Goal: Communication & Community: Answer question/provide support

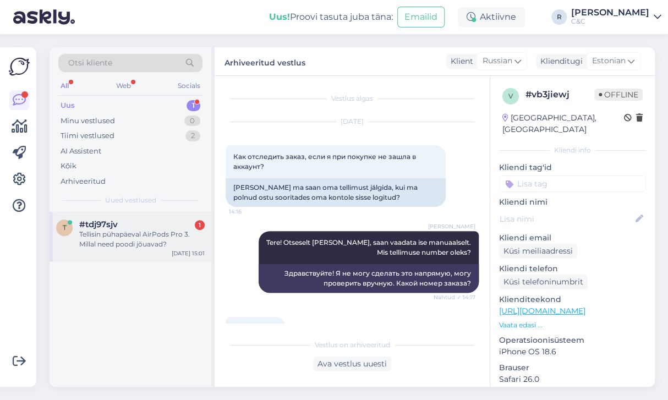
scroll to position [341, 0]
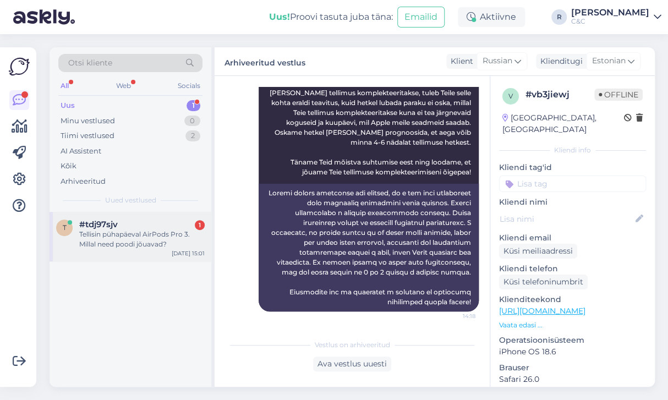
click at [152, 238] on div "Tellisin pühapäeval AirPods Pro 3. Millal need poodi jõuavad?" at bounding box center [142, 240] width 126 height 20
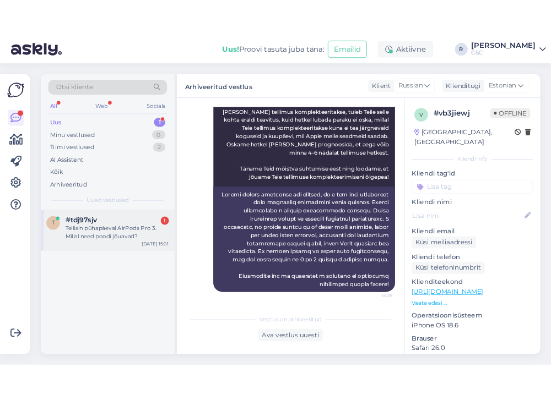
scroll to position [0, 0]
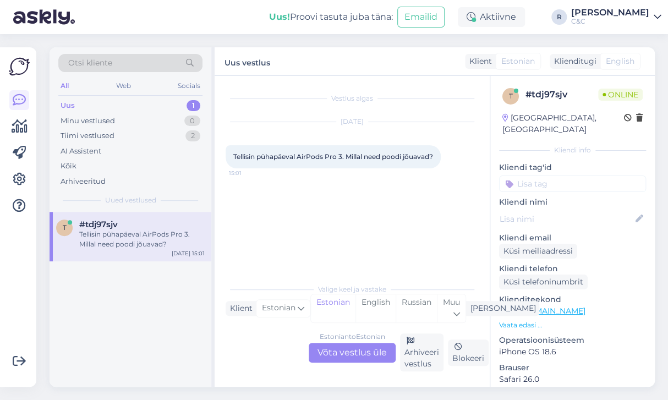
click at [355, 366] on div "Estonian to Estonian Võta vestlus üle Arhiveeri vestlus Blokeeri" at bounding box center [352, 353] width 253 height 38
click at [351, 357] on div "Estonian to Estonian Võta vestlus üle" at bounding box center [352, 353] width 87 height 20
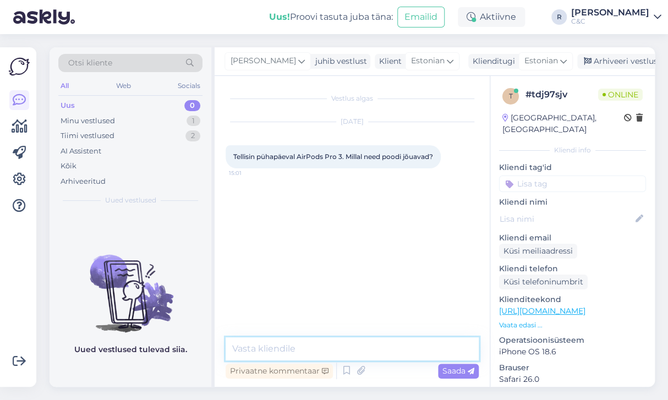
click at [339, 352] on textarea at bounding box center [352, 348] width 253 height 23
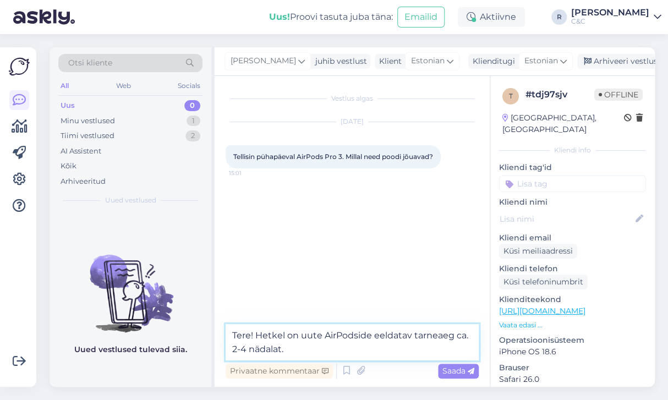
type textarea "Tere! Hetkel on uute AirPodside eeldatav tarneaeg ca. 2-4 nädalat."
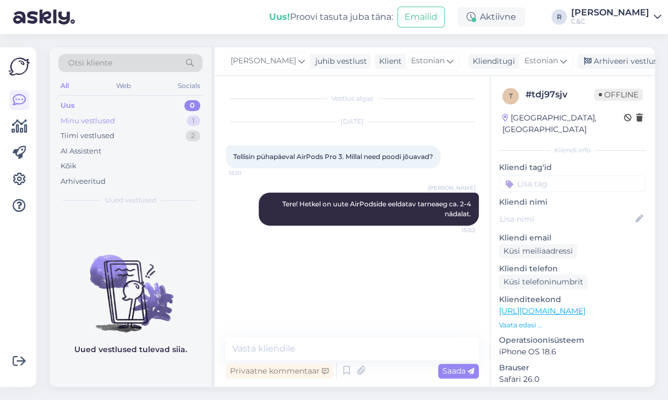
click at [153, 119] on div "Minu vestlused 1" at bounding box center [130, 120] width 144 height 15
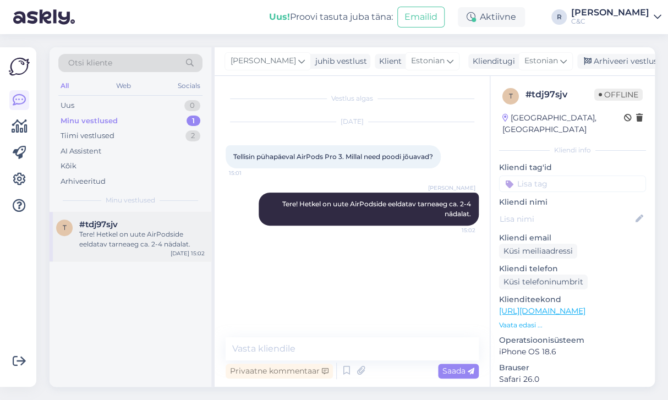
click at [128, 216] on div "t #tdj97sjv Tere! Hetkel on uute AirPodside eeldatav tarneaeg ca. 2-4 nädalat. …" at bounding box center [131, 237] width 162 height 50
drag, startPoint x: 547, startPoint y: 167, endPoint x: 535, endPoint y: 161, distance: 13.1
click at [547, 176] on input at bounding box center [572, 184] width 147 height 17
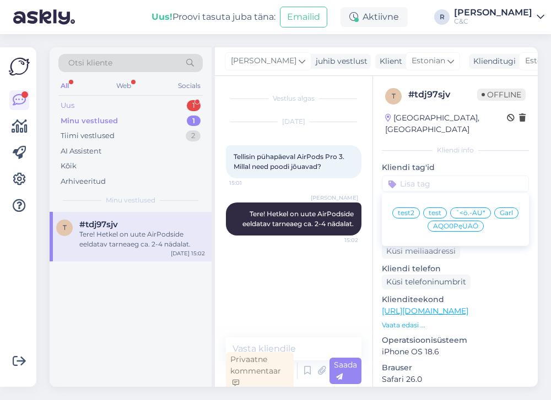
click at [134, 108] on div "Uus 1" at bounding box center [130, 105] width 144 height 15
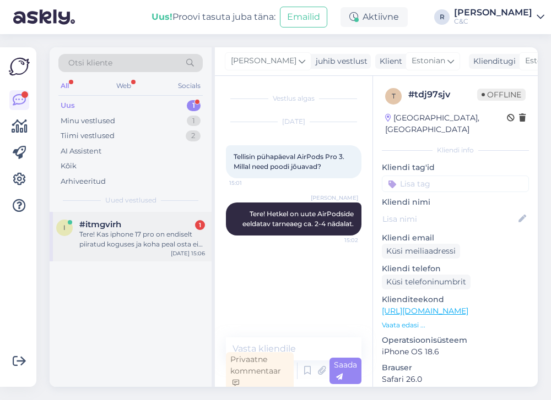
click at [117, 225] on span "#itmgvirh" at bounding box center [100, 225] width 42 height 10
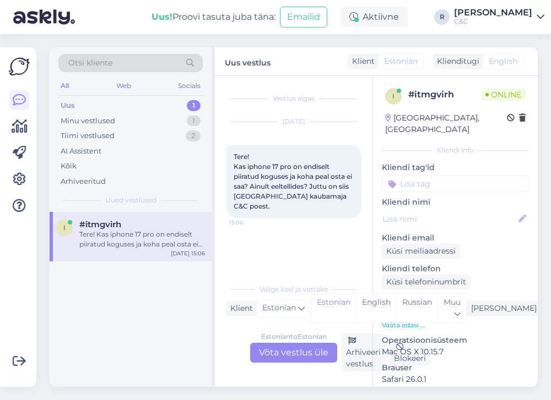
click at [294, 344] on div "Estonian to Estonian Võta vestlus üle" at bounding box center [293, 353] width 87 height 20
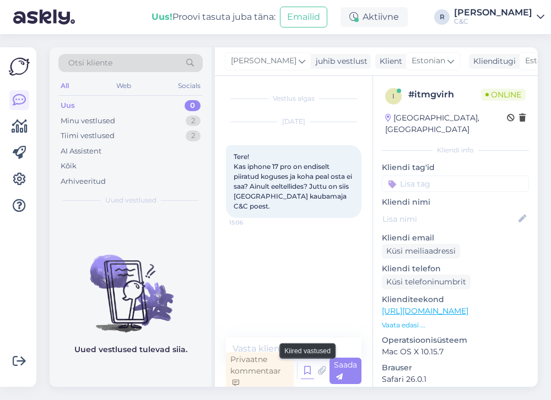
click at [306, 368] on icon at bounding box center [307, 371] width 13 height 17
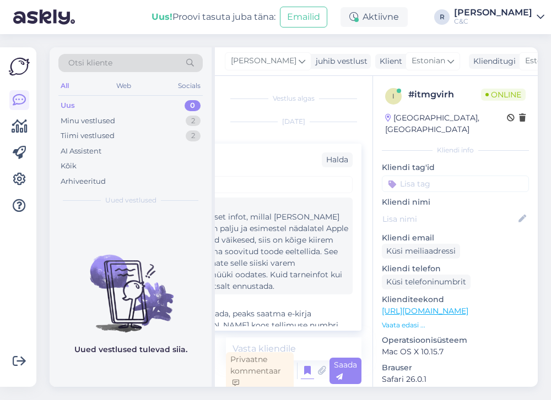
click at [286, 239] on div "Tere! Hetkel ei ole konkreetset infot, millal [PERSON_NAME] jõuaks. Kuna eeltel…" at bounding box center [229, 251] width 238 height 81
type textarea "Tere! Hetkel ei ole konkreetset infot, millal [PERSON_NAME] jõuaks. Kuna eeltel…"
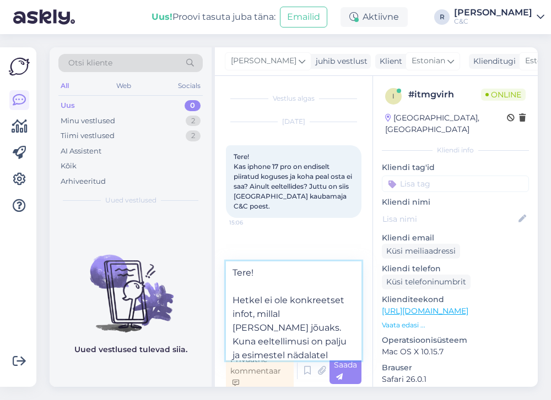
click at [307, 313] on textarea "Tere! Hetkel ei ole konkreetset infot, millal [PERSON_NAME] jõuaks. Kuna eeltel…" at bounding box center [293, 310] width 135 height 99
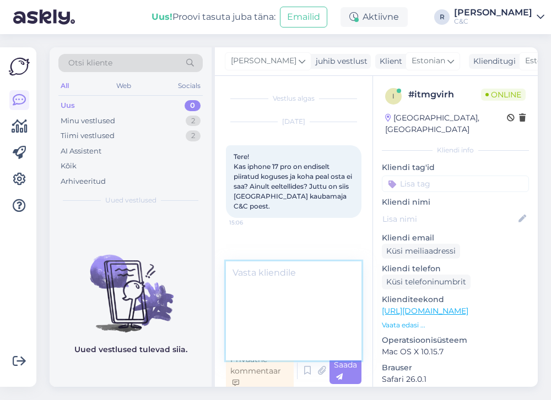
scroll to position [2, 0]
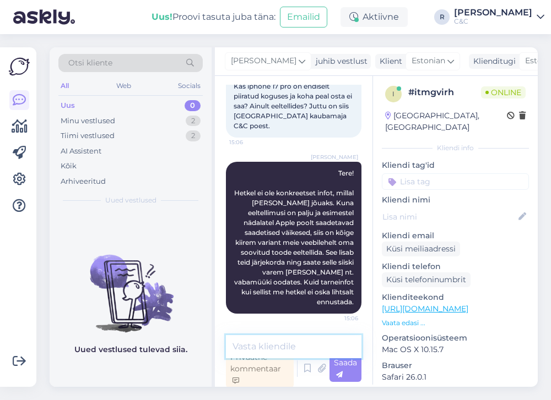
click at [296, 341] on textarea at bounding box center [293, 346] width 135 height 23
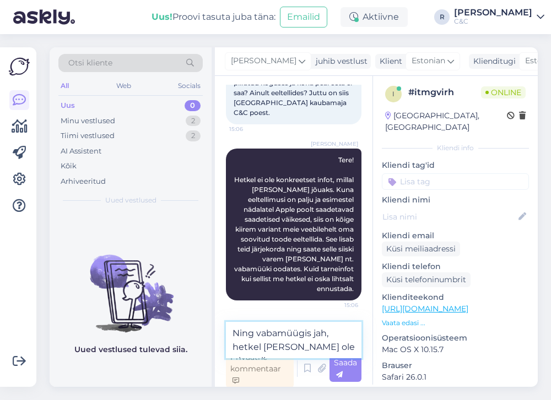
scroll to position [106, 0]
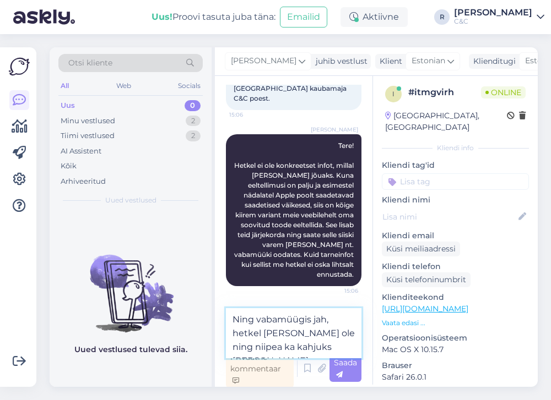
type textarea "Ning vabamüügis jah, hetkel [PERSON_NAME] ole ning niipea ka kahjuks [PERSON_NA…"
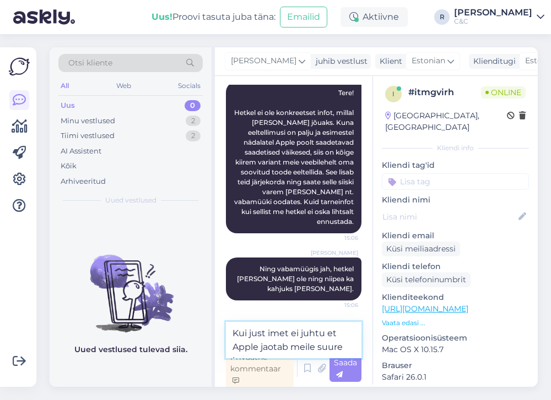
scroll to position [173, 0]
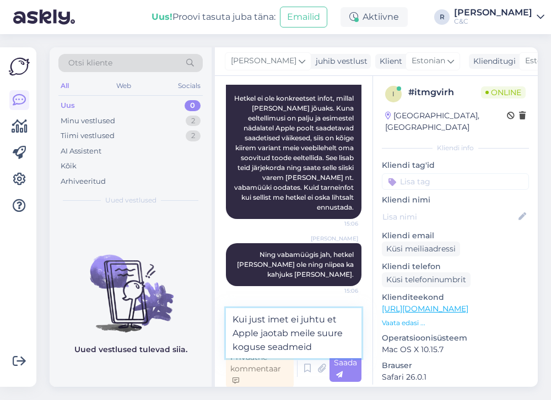
type textarea "Kui just imet ei juhtu et Apple jaotab meile suure koguse seadmeid."
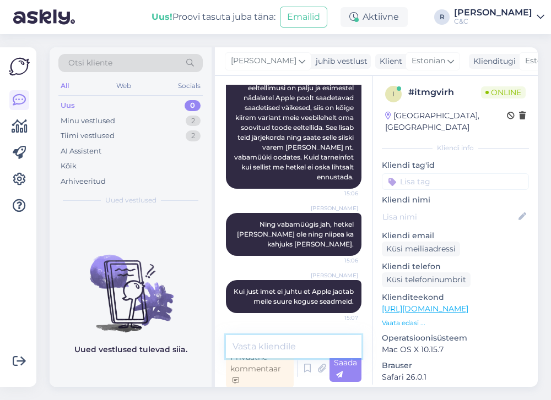
scroll to position [213, 0]
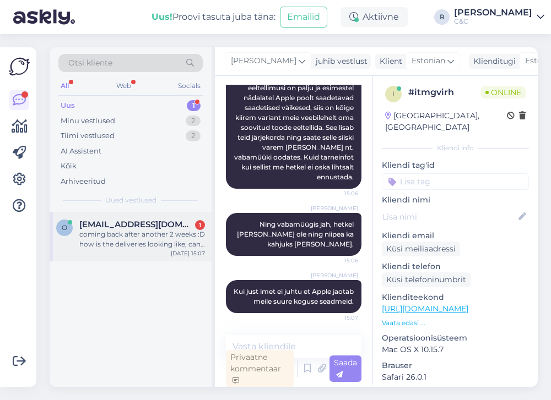
click at [151, 243] on div "coming back after another 2 weeks :D how is the deliveries looking like, can i …" at bounding box center [142, 240] width 126 height 20
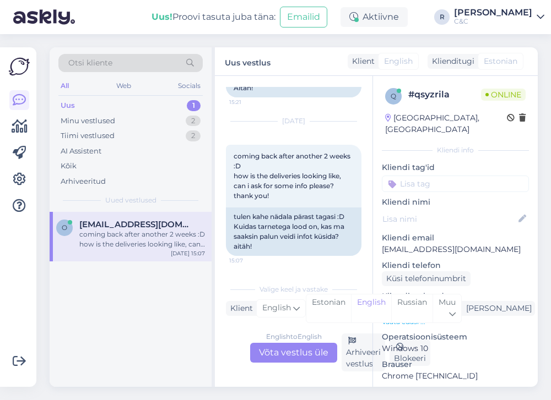
click at [310, 348] on div "English to English Võta vestlus üle" at bounding box center [293, 353] width 87 height 20
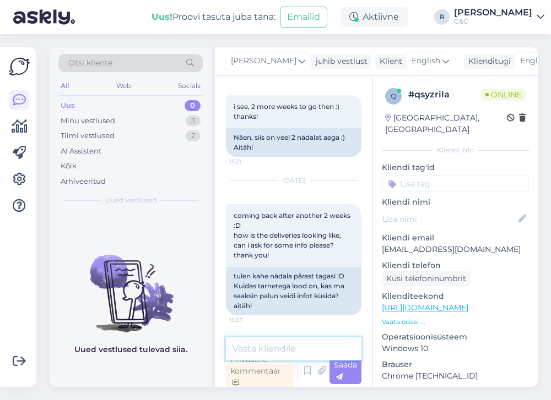
click at [289, 345] on textarea at bounding box center [293, 348] width 135 height 23
click at [290, 347] on textarea at bounding box center [293, 348] width 135 height 23
click at [281, 346] on textarea at bounding box center [293, 348] width 135 height 23
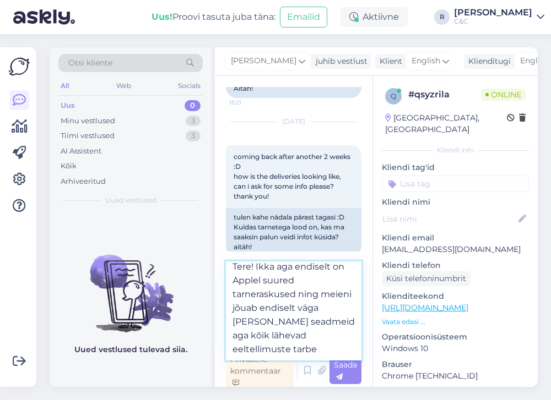
scroll to position [13, 0]
type textarea "Tere! Ikka aga endiselt on Applel suured tarneraskused ning meieni jõuab endise…"
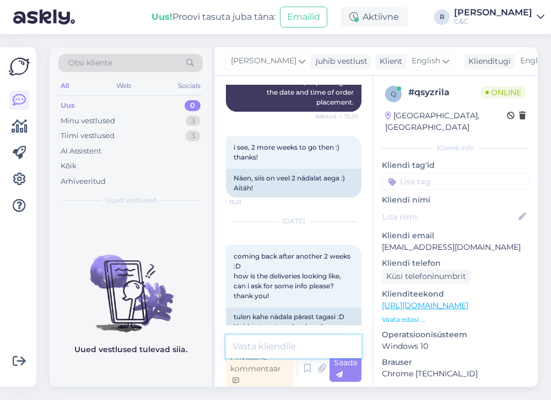
scroll to position [2054, 0]
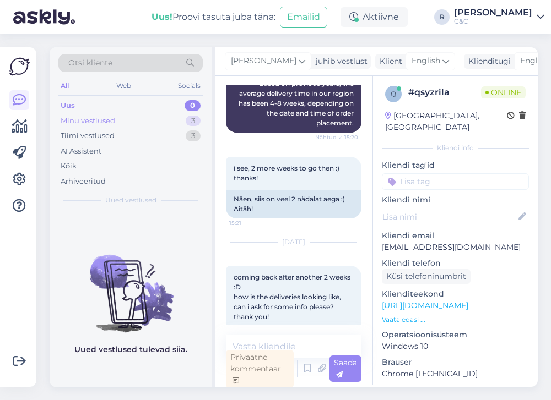
click at [137, 118] on div "Minu vestlused 3" at bounding box center [130, 120] width 144 height 15
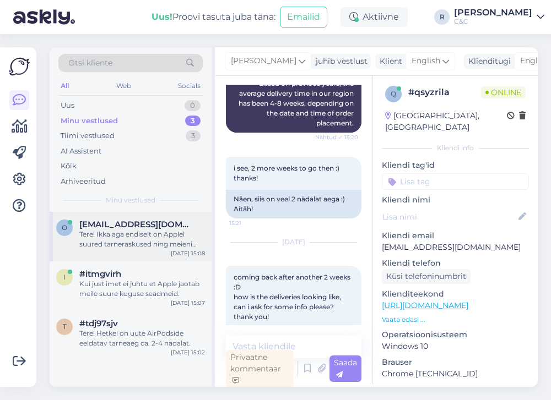
click at [133, 239] on div "Tere! Ikka aga endiselt on Applel suured tarneraskused ning meieni jõuab endise…" at bounding box center [142, 240] width 126 height 20
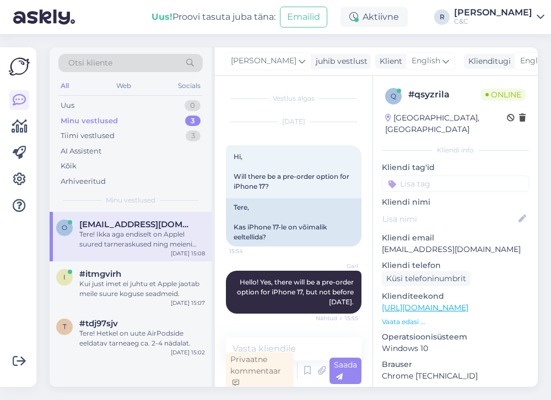
scroll to position [2, 0]
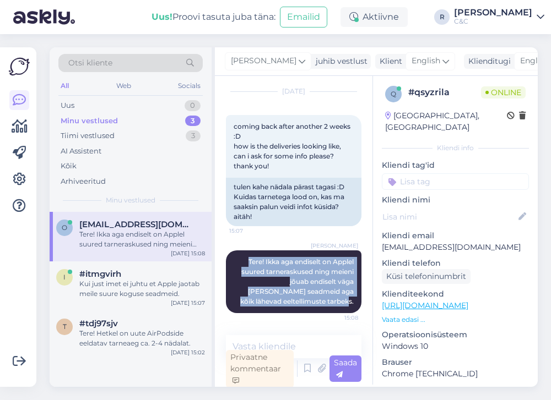
drag, startPoint x: 347, startPoint y: 306, endPoint x: 236, endPoint y: 260, distance: 120.4
click at [236, 260] on div "[PERSON_NAME] Tere! Ikka aga endiselt on Applel suured tarneraskused ning meien…" at bounding box center [293, 281] width 135 height 63
copy span "Tere! Ikka aga endiselt on Applel suured tarneraskused ning meieni jõuab endise…"
click at [520, 61] on span "English" at bounding box center [534, 61] width 29 height 12
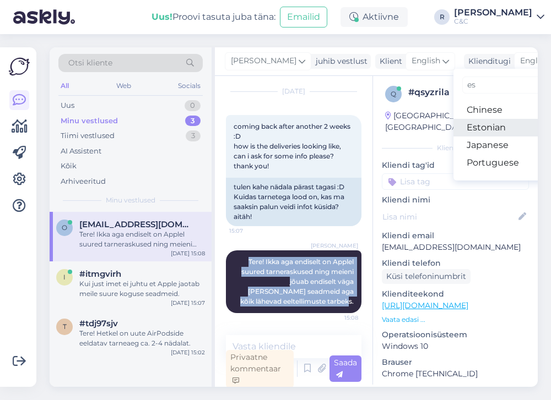
click at [453, 122] on link "Estonian" at bounding box center [513, 128] width 121 height 18
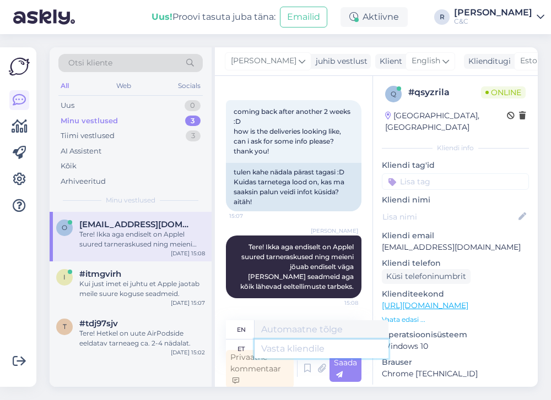
click at [277, 346] on textarea at bounding box center [321, 349] width 134 height 19
paste textarea "Tere! Ikka aga endiselt on Applel suured tarneraskused ning meieni jõuab endise…"
type textarea "Tere! Ikka aga endiselt on Applel suured tarneraskused ning meieni jõuab endise…"
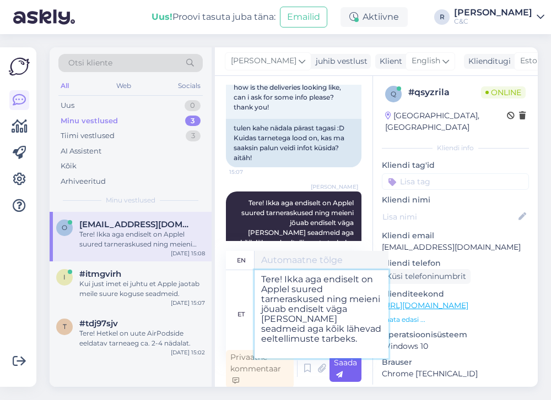
type textarea "Hello! Apple is still having major supply difficulties and we are still receivi…"
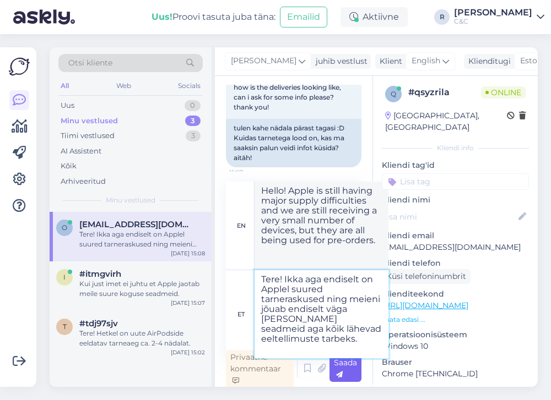
type textarea "Tere! Ikka aga endiselt on Applel suured tarneraskused ning meieni jõuab endise…"
click at [342, 367] on span "Saada" at bounding box center [345, 368] width 23 height 21
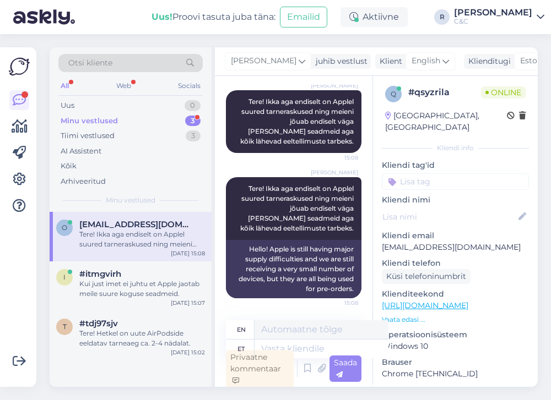
scroll to position [2424, 0]
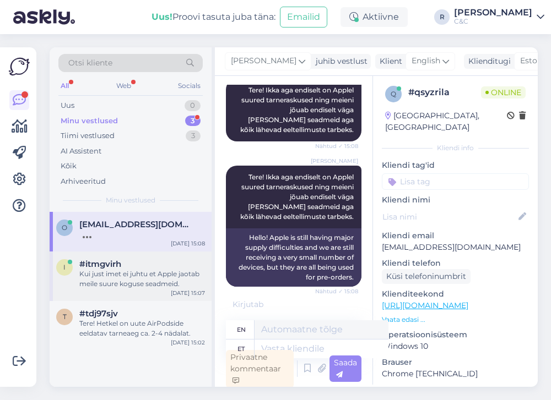
click at [139, 264] on div "#itmgvirh" at bounding box center [142, 264] width 126 height 10
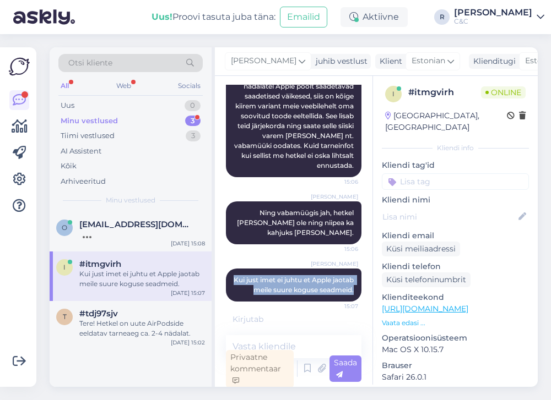
drag, startPoint x: 246, startPoint y: 269, endPoint x: 347, endPoint y: 295, distance: 105.1
click at [347, 295] on div "[PERSON_NAME] just imet ei juhtu et Apple jaotab meile suure koguse seadmeid. 1…" at bounding box center [293, 285] width 135 height 33
copy span "Kui just imet ei juhtu et Apple jaotab meile suure koguse seadmeid."
click at [128, 222] on span "[EMAIL_ADDRESS][DOMAIN_NAME]" at bounding box center [136, 225] width 115 height 10
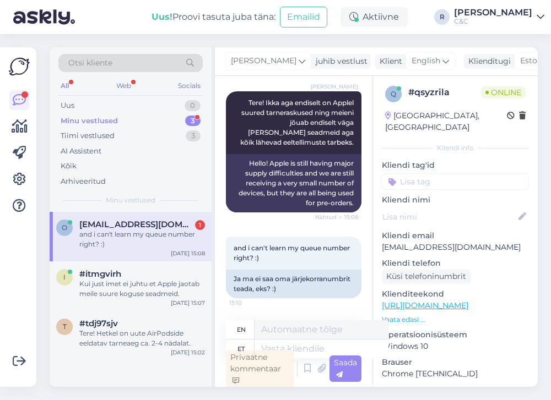
scroll to position [2510, 0]
click at [299, 344] on textarea at bounding box center [321, 349] width 134 height 19
type textarea "See"
type textarea "This"
type textarea "See info ei"
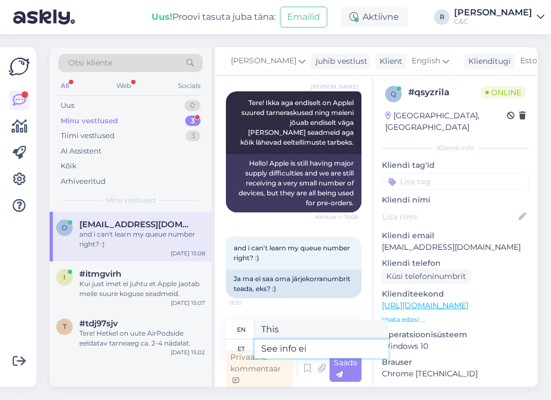
type textarea "This information"
type textarea "See info ei an"
type textarea "This information does not"
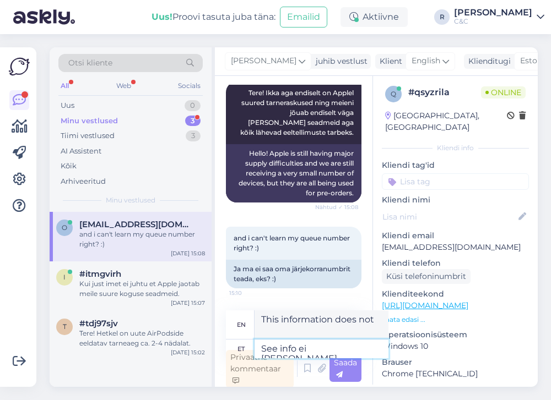
type textarea "See info ei [PERSON_NAME]"
type textarea "This information does not provide"
type textarea "See info ei [PERSON_NAME] teile mi"
type textarea "This information does not give you"
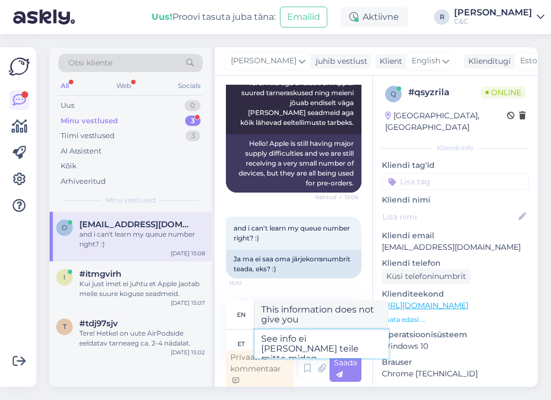
type textarea "See info ei [PERSON_NAME] teile mitte midagi"
type textarea "This information doesn't give you anything."
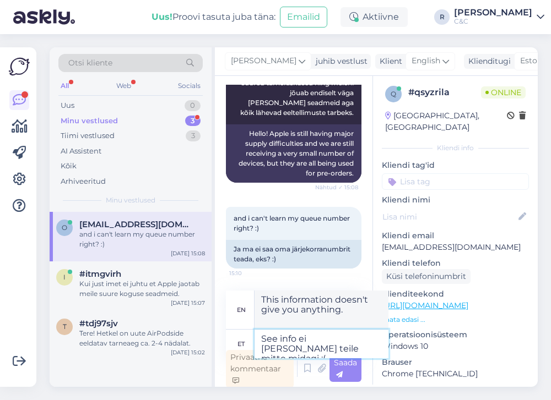
type textarea "See info ei [PERSON_NAME] teile mitte midagi :("
type textarea "This information doesn't give you anything :("
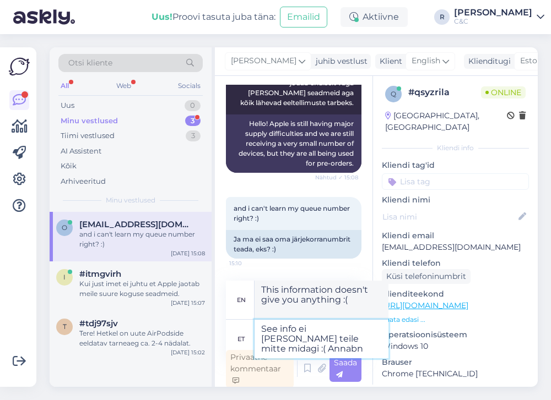
type textarea "See info ei [PERSON_NAME] teile mitte midagi :( Annabn l"
type textarea "This information doesn't give you anything :( Annabn"
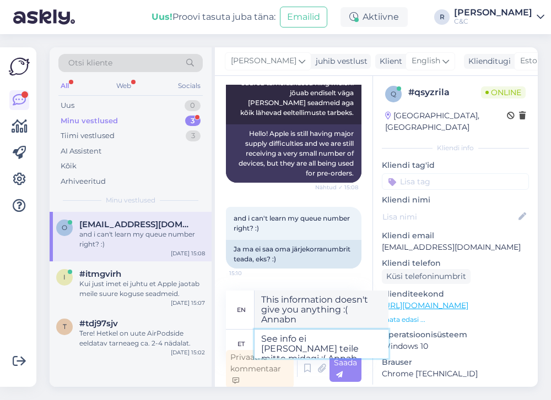
type textarea "See info ei [PERSON_NAME] teile mitte midagi :( Annab l"
type textarea "This information doesn't give you anything :( Gives"
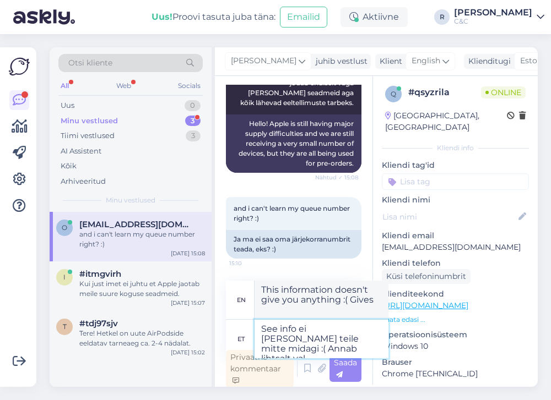
type textarea "See info ei [PERSON_NAME] teile mitte midagi :( Annab lihtsalt vale"
type textarea "This information doesn't give you anything :( It just gives"
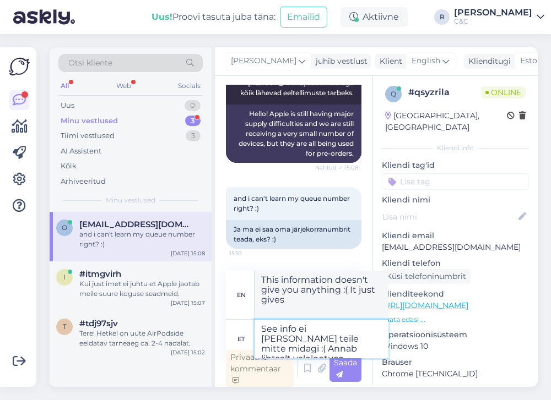
type textarea "See info ei [PERSON_NAME] teile mitte midagi :( Annab lihtsalt valelootuse."
type textarea "This information doesn't give you anything :( It just gives false hope."
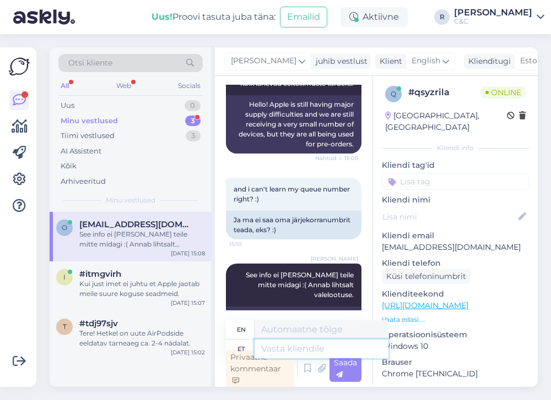
scroll to position [2606, 0]
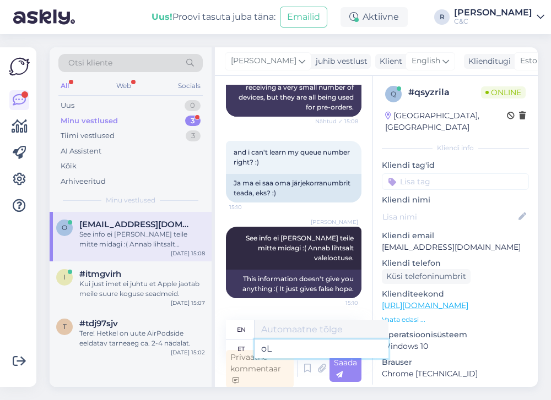
type textarea "o"
type textarea "Oletame k"
type textarea "Let's assume"
type textarea "Oletame kui o"
type textarea "Suppose if"
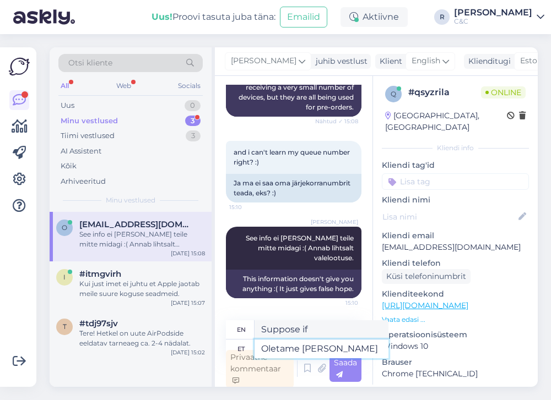
type textarea "Oletame [PERSON_NAME] j"
type textarea "Suppose you are"
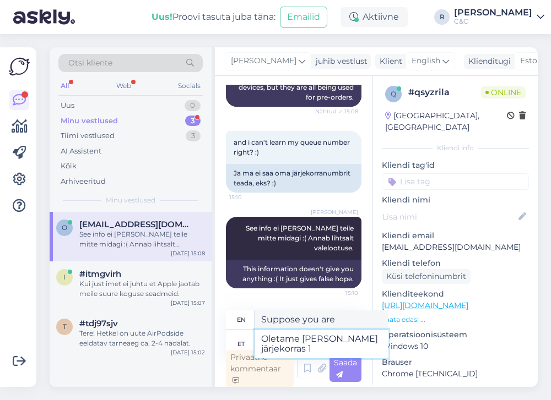
type textarea "Oletame [PERSON_NAME] järjekorras 10"
type textarea "Suppose you are in line"
type textarea "Oletame [PERSON_NAME] järjekorras 10."
type textarea "Let's say you're 10th in line."
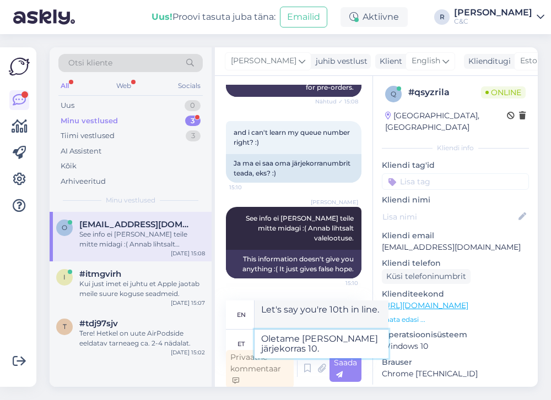
scroll to position [2625, 0]
type textarea "Oletame [PERSON_NAME] järjekorras 10. kohal n"
type textarea "Let's say you are 10th in line."
type textarea "Oletame [PERSON_NAME] järjekorras 10. kohal ning"
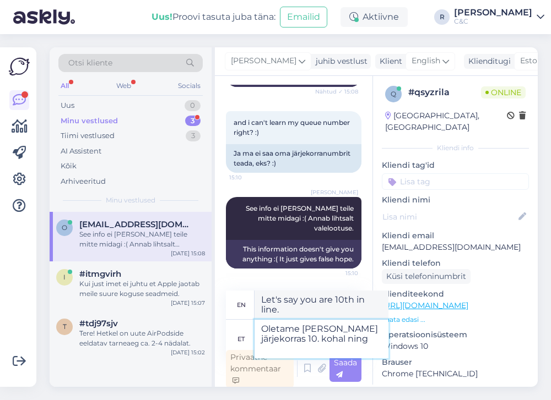
type textarea "Let's say you are 10th in line and"
type textarea "Oletame [PERSON_NAME] järjekorras 10. kohal ning [PERSON_NAME]"
type textarea "Let's say you are 10th in line and that"
type textarea "Oletame [PERSON_NAME] järjekorras 10. kohal ning [PERSON_NAME] te"
type textarea "Let's say you are 10th in line and you"
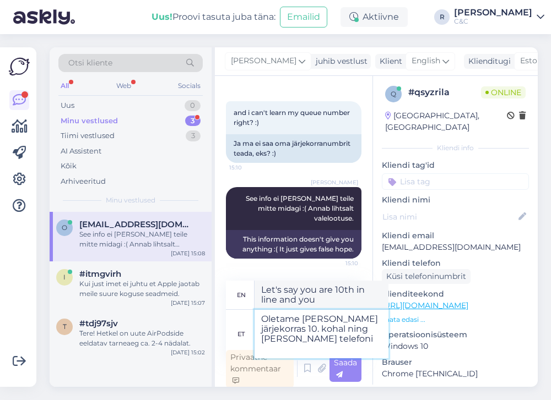
type textarea "Oletame [PERSON_NAME] järjekorras 10. kohal ning [PERSON_NAME] telefoni e"
type textarea "Let's say you are 10th in line and it's on your phone."
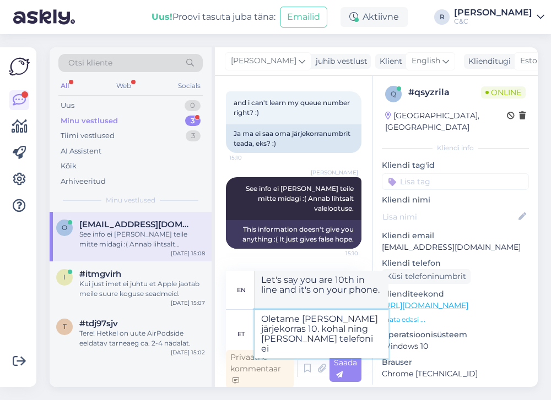
type textarea "Oletame [PERSON_NAME] järjekorras 10. kohal ning [PERSON_NAME] telefoni ei t"
type textarea "Let's say you are 10th in line and your phone doesn't"
type textarea "Oletame [PERSON_NAME] järjekorras 10. kohal ning [PERSON_NAME] telefoni [PERSON…"
type textarea "Let's say you're 10th in line and it doesn't come to your phone."
type textarea "Oletame [PERSON_NAME] järjekorras 10. kohal ning [PERSON_NAME] telefoni [PERSON…"
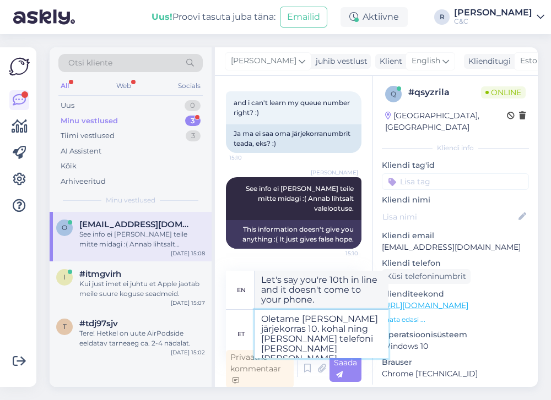
type textarea "Let's say you are 10th in line and we don't get your phone number."
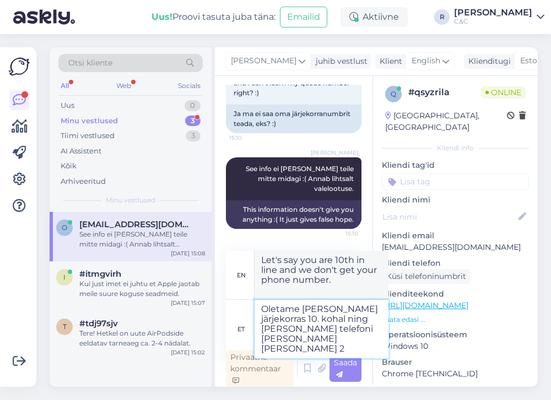
type textarea "Oletame [PERSON_NAME] järjekorras 10. kohal ning [PERSON_NAME] telefoni [PERSON…"
type textarea "Let's say you are 10th in line and we don't get this call from your phone 2"
type textarea "Oletame [PERSON_NAME] järjekorras 10. kohal ning [PERSON_NAME] telefoni [PERSON…"
type textarea "Let's say you are 10th in line and we don't get your call for 2 weeks."
type textarea "Oletame [PERSON_NAME] järjekorras 10. kohal ning [PERSON_NAME] telefoni [PERSON…"
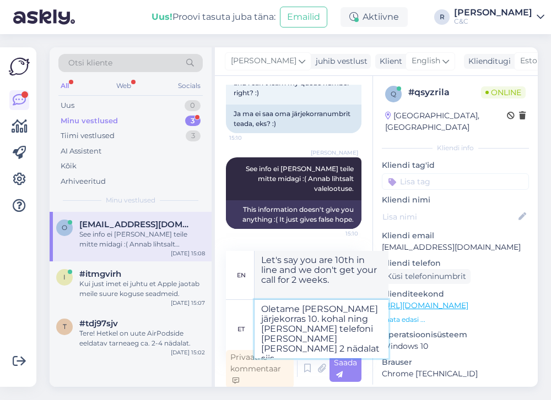
type textarea "Let's say you are 10th in line and we don't get your phone call for 2 weeks then"
type textarea "Oletame [PERSON_NAME] järjekorras 10. kohal ning [PERSON_NAME] telefoni [PERSON…"
type textarea "Let's say you are 10th in line and we don't get your phone call for 2 weeks, th…"
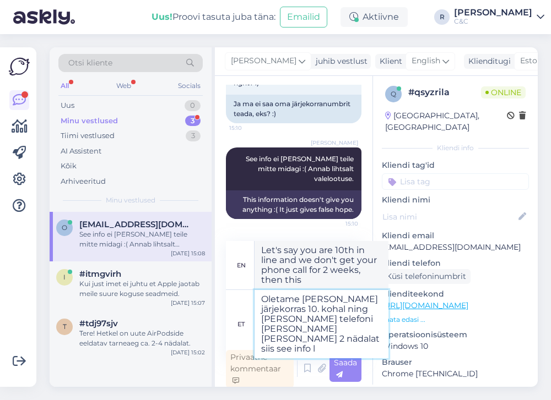
type textarea "Oletame [PERSON_NAME] järjekorras 10. kohal ning [PERSON_NAME] telefoni [PERSON…"
type textarea "Let's say you are 10th in line and we don't receive your phone call for 2 weeks…"
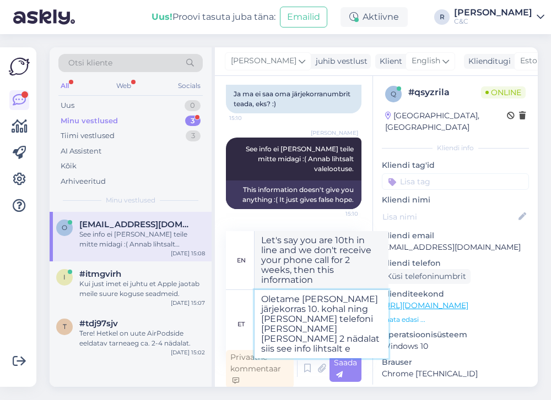
type textarea "Oletame [PERSON_NAME] järjekorras 10. kohal ning [PERSON_NAME] telefoni [PERSON…"
type textarea "Let's say you are 10th in line and we don't receive your phone number for 2 wee…"
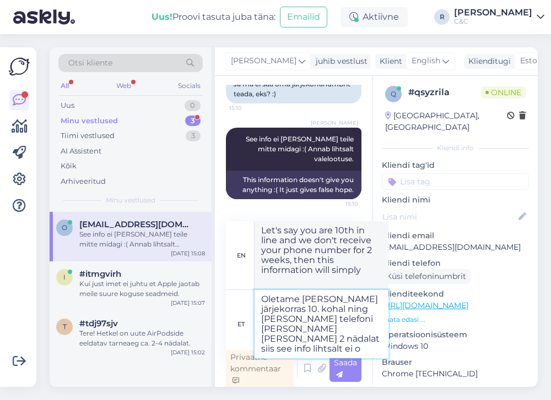
type textarea "Oletame [PERSON_NAME] järjekorras 10. kohal ning [PERSON_NAME] telefoni [PERSON…"
type textarea "Let's say you are 10th in line and we don't receive your phone number for 2 wee…"
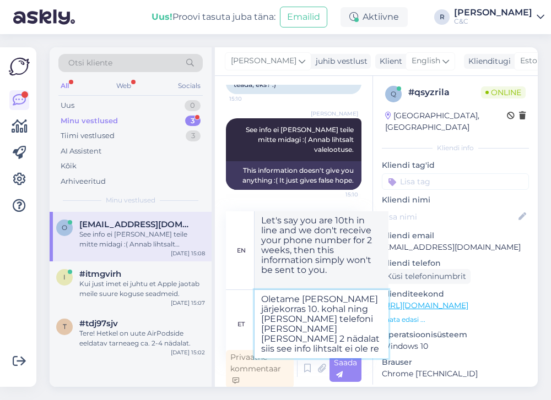
type textarea "Oletame [PERSON_NAME] järjekorras 10. kohal ning [PERSON_NAME] telefoni [PERSON…"
type textarea "Let's say if you are 10th in line and we don't receive your phone call for 2 we…"
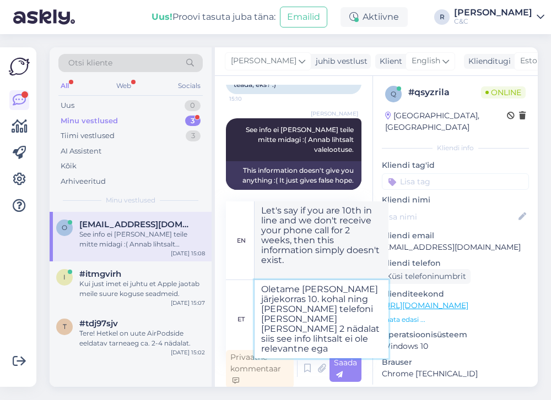
type textarea "Oletame [PERSON_NAME] järjekorras 10. kohal ning [PERSON_NAME] telefoni [PERSON…"
type textarea "Let's say if you are 10th in line and we don't receive your phone call for 2 we…"
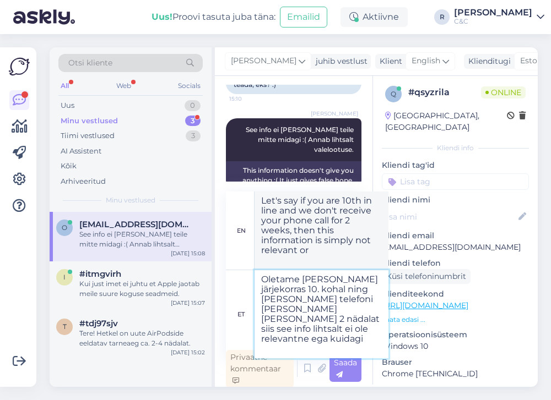
type textarea "Oletame [PERSON_NAME] järjekorras 10. kohal ning [PERSON_NAME] telefoni [PERSON…"
type textarea "Let's say if you are 10th in line and we don't receive your phone call for 2 we…"
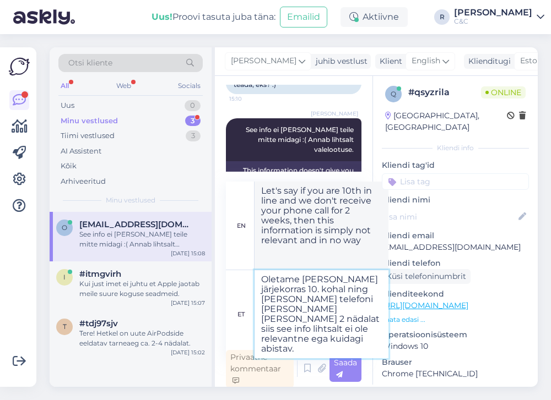
type textarea "Oletame [PERSON_NAME] järjekorras 10. kohal ning [PERSON_NAME] telefoni [PERSON…"
type textarea "Let's say you are 10th in line and we don't hear from you for 2 weeks, then thi…"
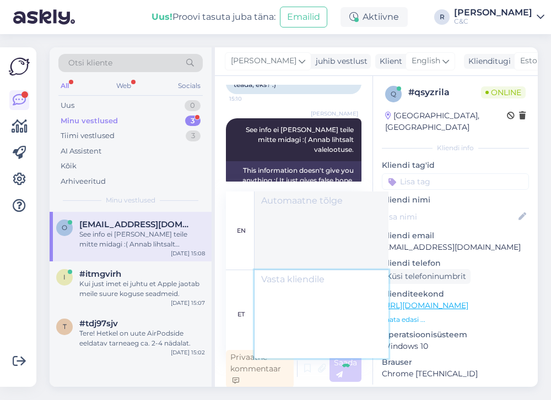
scroll to position [2751, 0]
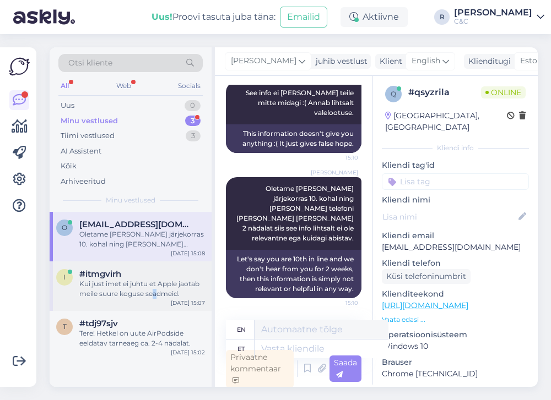
click at [154, 292] on div "Kui just imet ei juhtu et Apple jaotab meile suure koguse seadmeid." at bounding box center [142, 289] width 126 height 20
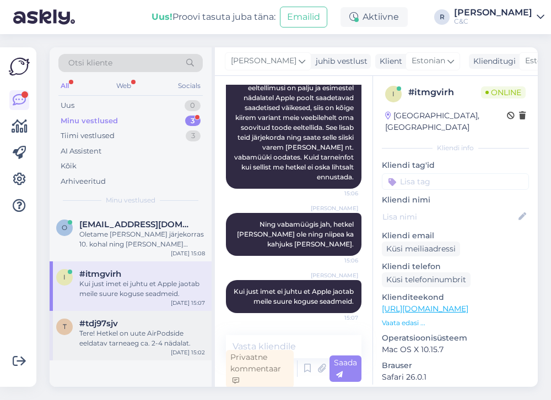
click at [139, 329] on div "Tere! Hetkel on uute AirPodside eeldatav tarneaeg ca. 2-4 nädalat." at bounding box center [142, 339] width 126 height 20
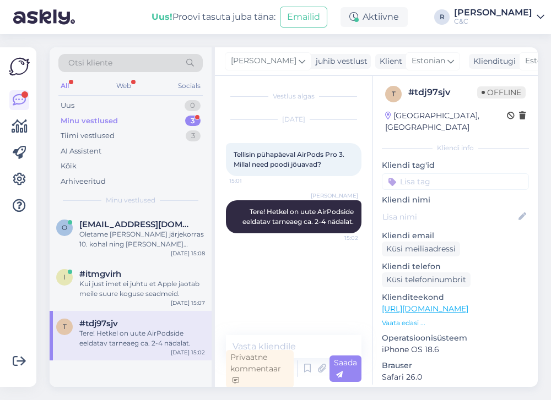
scroll to position [0, 0]
click at [156, 272] on div "#itmgvirh" at bounding box center [142, 274] width 126 height 10
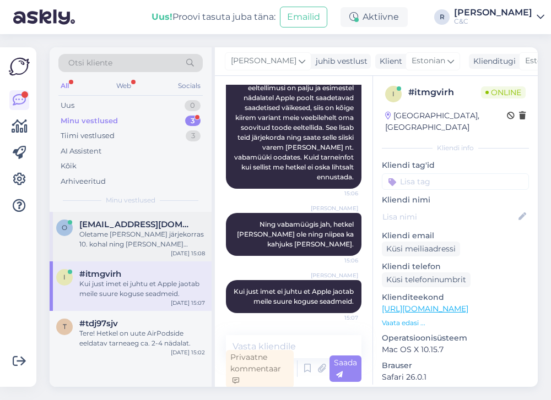
click at [154, 235] on div "Oletame [PERSON_NAME] järjekorras 10. kohal ning [PERSON_NAME] telefoni [PERSON…" at bounding box center [142, 240] width 126 height 20
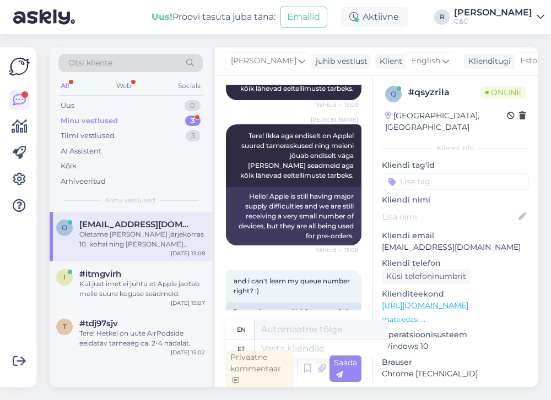
click at [175, 115] on div "Minu vestlused 3" at bounding box center [130, 120] width 144 height 15
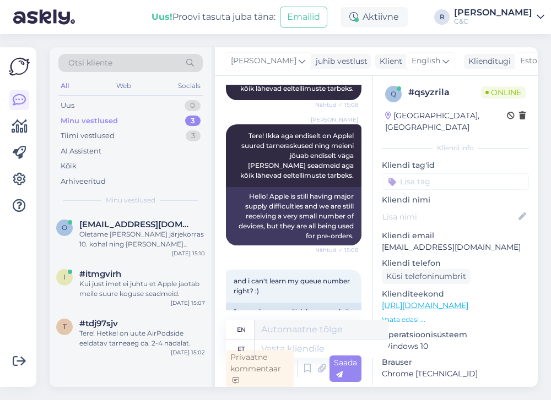
click at [174, 119] on div "Minu vestlused 3" at bounding box center [130, 120] width 144 height 15
click at [140, 241] on div "Oletame [PERSON_NAME] järjekorras 10. kohal ning [PERSON_NAME] telefoni [PERSON…" at bounding box center [142, 240] width 126 height 20
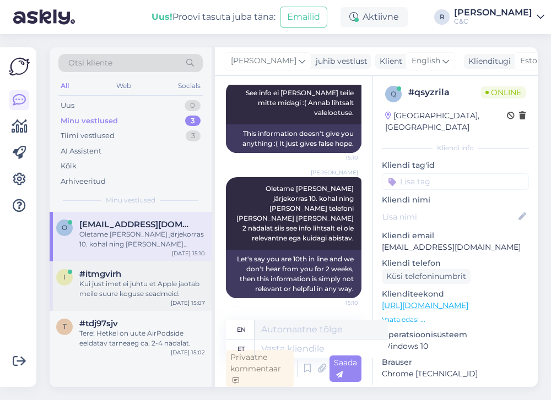
click at [123, 279] on div "Kui just imet ei juhtu et Apple jaotab meile suure koguse seadmeid." at bounding box center [142, 289] width 126 height 20
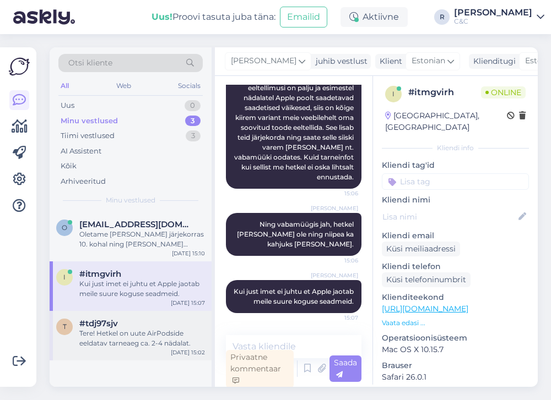
click at [116, 330] on div "Tere! Hetkel on uute AirPodside eeldatav tarneaeg ca. 2-4 nädalat." at bounding box center [142, 339] width 126 height 20
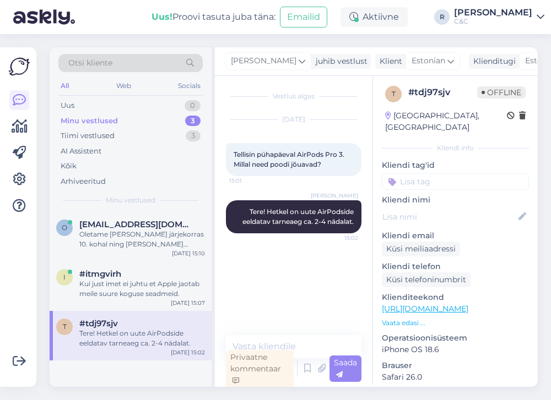
click at [551, 39] on html "Uus! Proovi tasuta [PERSON_NAME]: Emailid Aktiivne R [PERSON_NAME] C&C Võimalus…" at bounding box center [275, 200] width 551 height 400
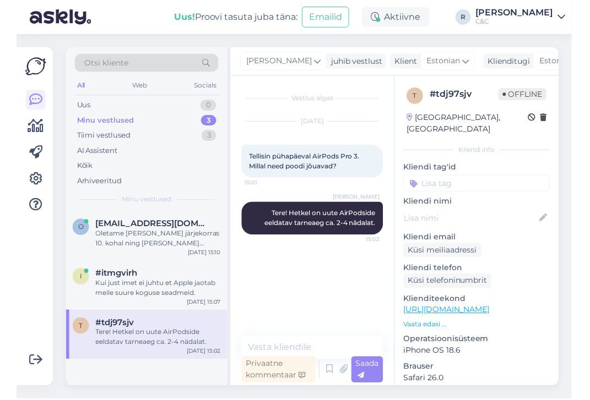
scroll to position [0, 0]
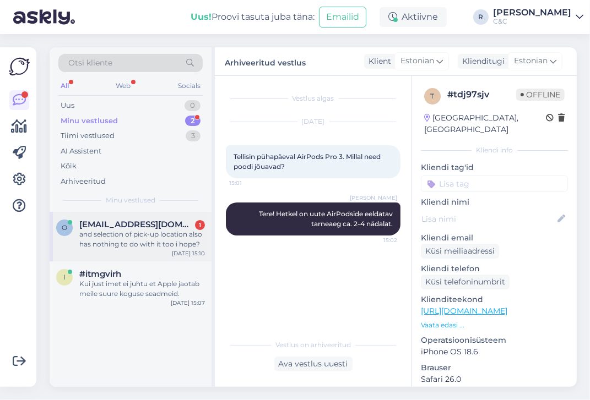
click at [143, 227] on span "[EMAIL_ADDRESS][DOMAIN_NAME]" at bounding box center [136, 225] width 115 height 10
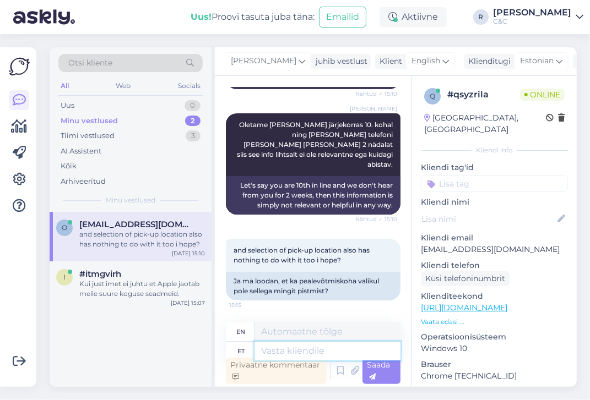
click at [299, 344] on textarea at bounding box center [327, 351] width 146 height 19
click at [296, 348] on textarea at bounding box center [327, 351] width 146 height 19
type textarea "Ei,"
type textarea "No,"
type textarea "Ei, tellimusi t"
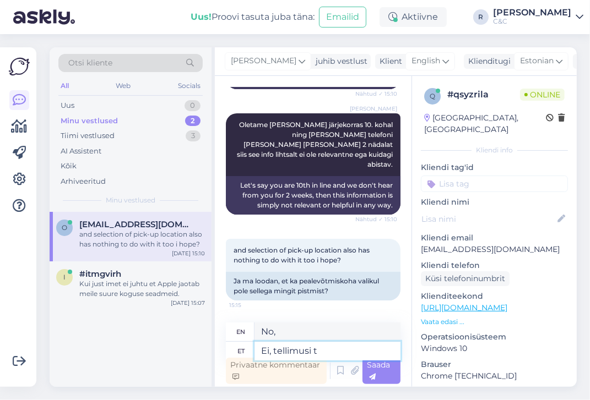
type textarea "No, orders"
type textarea "Ei, tellimusi täidame n"
type textarea "No, we fulfill orders"
type textarea "Ei, tellimusi täidame nii k"
type textarea "No, we fulfill orders like this"
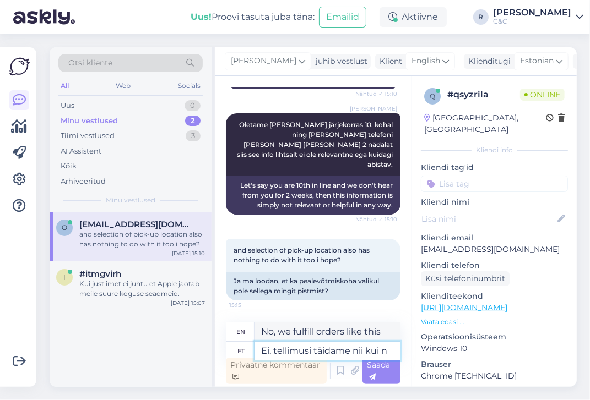
type textarea "Ei, tellimusi täidame nii kui ni"
type textarea "No, we fulfill orders as"
type textarea "Ei, tellimusi täidame nii [PERSON_NAME]"
type textarea "No, we fulfill orders anyway."
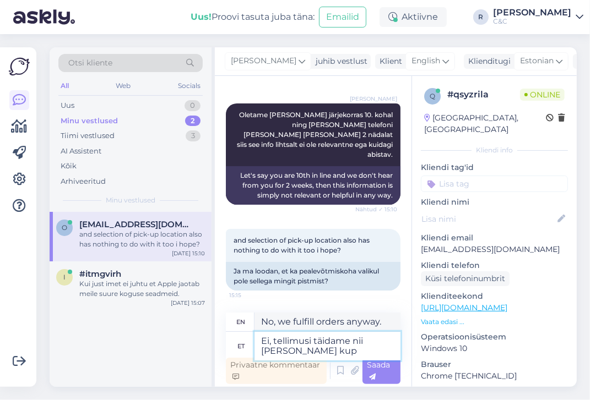
scroll to position [2516, 0]
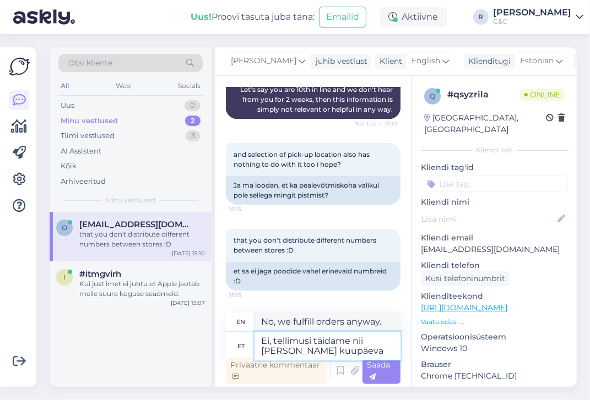
type textarea "Ei, tellimusi täidame nii [PERSON_NAME] kuupäeva j"
type textarea "No, we will fulfill orders on any given date."
type textarea "Ei, tellimusi täidame nii [PERSON_NAME] kuupäeva ja k"
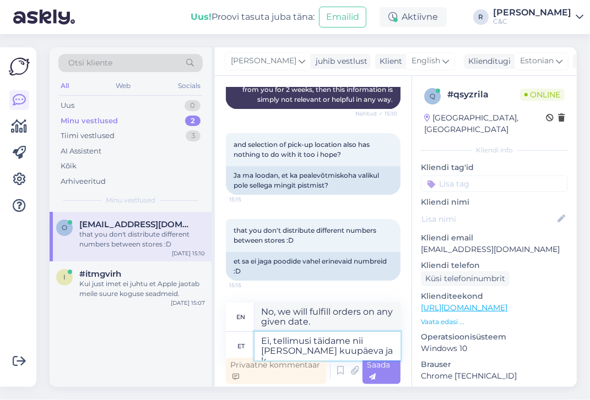
type textarea "No, we will fulfill orders regardless of the date and"
type textarea "Ei, tellimusi täidame nii [PERSON_NAME] kuupäeva [PERSON_NAME]"
type textarea "No, we fulfill orders regardless of the date and time."
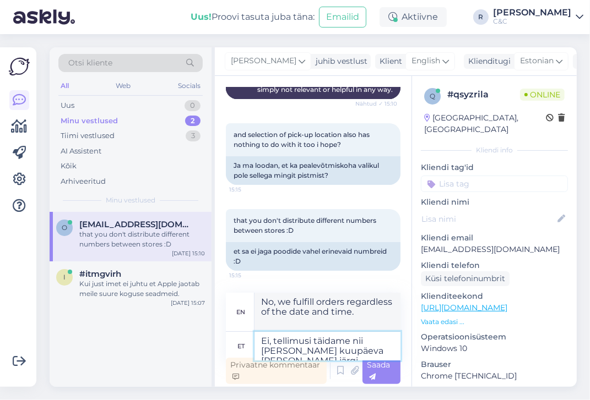
type textarea "Ei, tellimusi täidame nii [PERSON_NAME] kuupäeva [PERSON_NAME] järgi."
type textarea "No, we fulfill orders according to the date and time."
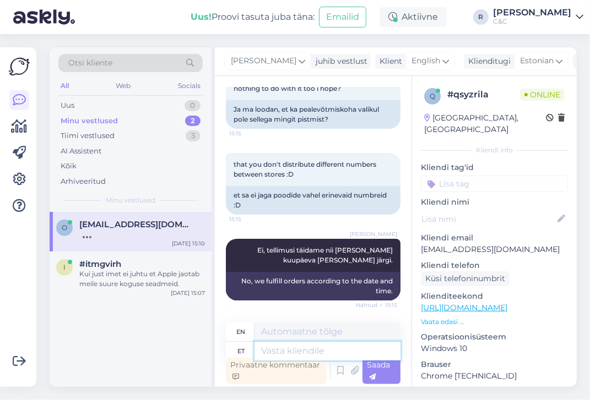
scroll to position [2678, 0]
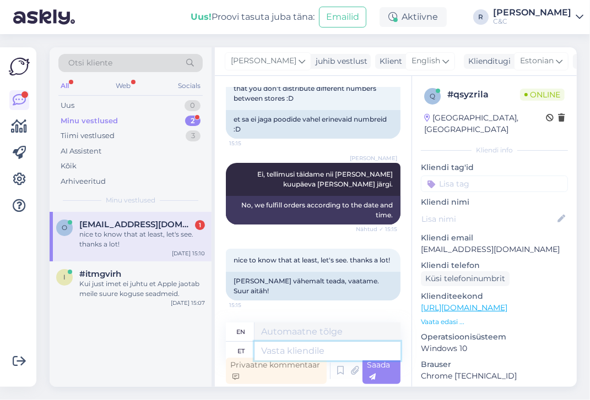
click at [271, 352] on textarea at bounding box center [327, 351] width 146 height 19
type textarea "Ikka, k"
type textarea "Still,"
type textarea "Ikka, kõike pa"
type textarea "Still, everything"
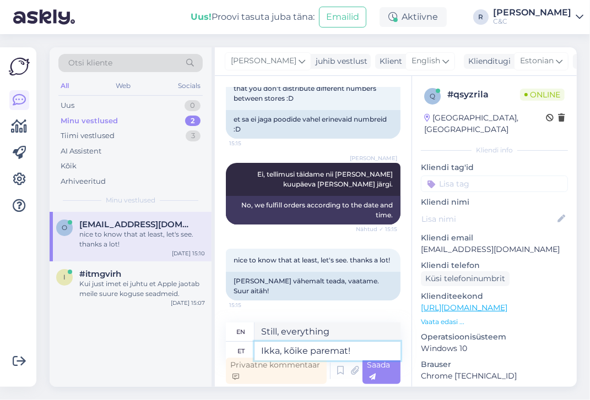
type textarea "Ikka, kõike paremat!"
type textarea "Still, all the best!"
drag, startPoint x: 281, startPoint y: 348, endPoint x: 248, endPoint y: 347, distance: 33.6
click at [248, 347] on div "et [PERSON_NAME], kõike paremat!" at bounding box center [313, 351] width 175 height 19
type textarea "õike paremat!"
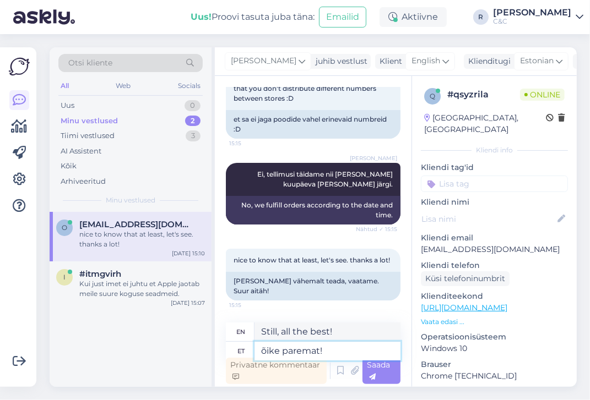
type textarea "all the best!"
type textarea "Muõike paremat!"
type textarea "All the best!"
type textarea "Muidugõike paremat!"
type textarea "All the better!"
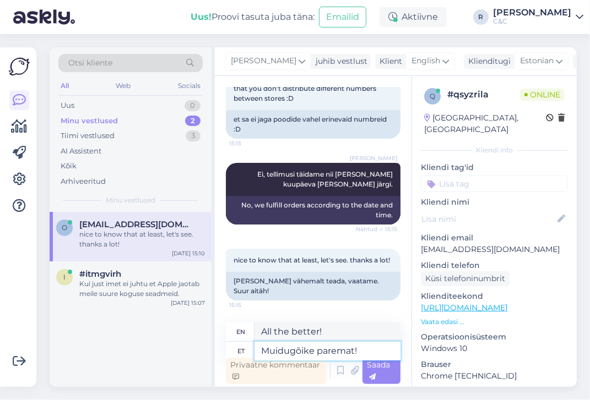
type textarea "Muidugiõike paremat!"
type textarea "Otherwise, all the best!"
type textarea "[PERSON_NAME],õike paremat!"
type textarea "Of course the best!"
type textarea "[PERSON_NAME], õike paremat!"
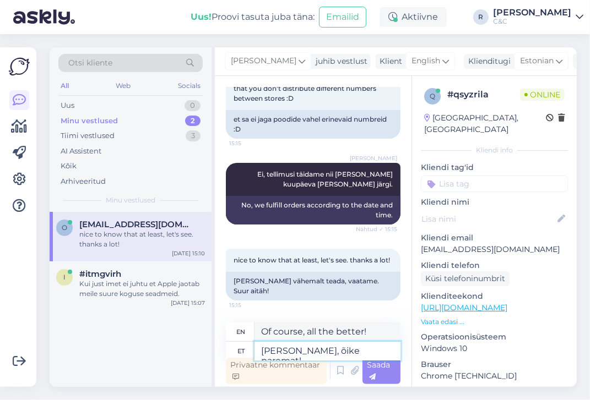
type textarea "Of course, all the best!"
type textarea "Muidugi, kõike paremat!"
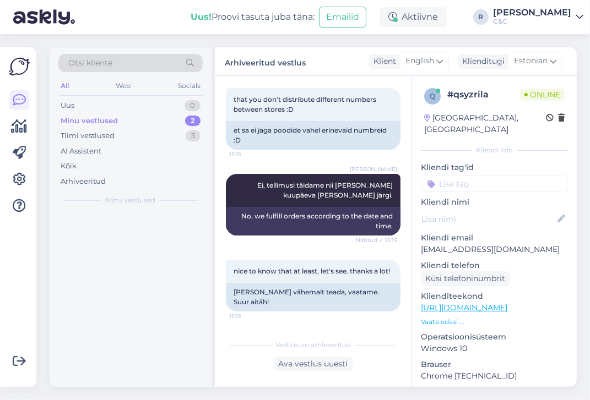
scroll to position [2667, 0]
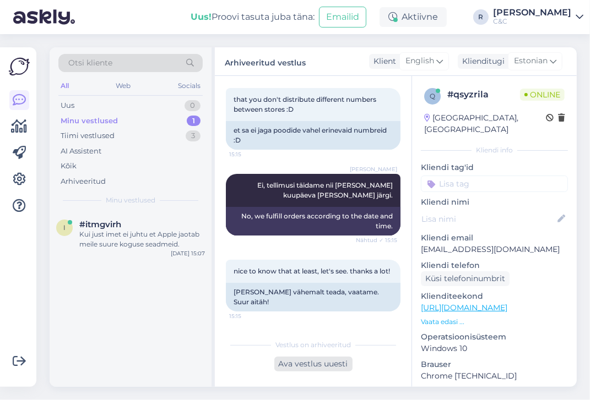
click at [306, 361] on div "Ava vestlus uuesti" at bounding box center [313, 364] width 78 height 15
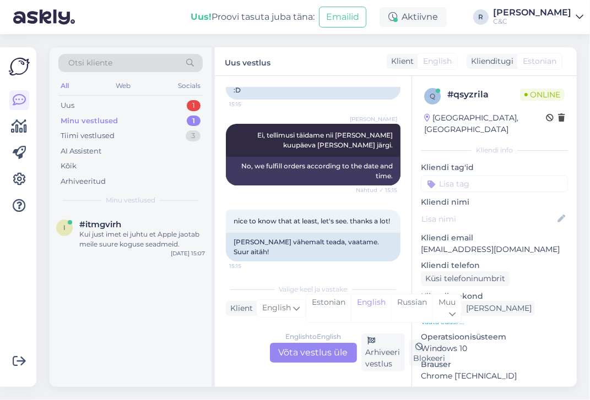
click at [310, 350] on div "English to English Võta vestlus üle" at bounding box center [313, 353] width 87 height 20
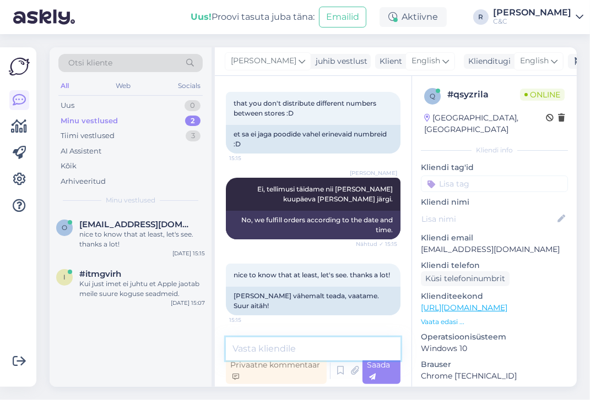
click at [310, 345] on textarea at bounding box center [313, 348] width 175 height 23
type textarea "A"
type textarea "For sure, all the best :)!"
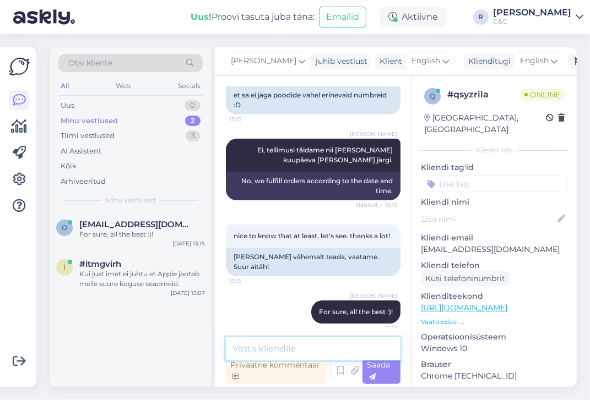
scroll to position [2711, 0]
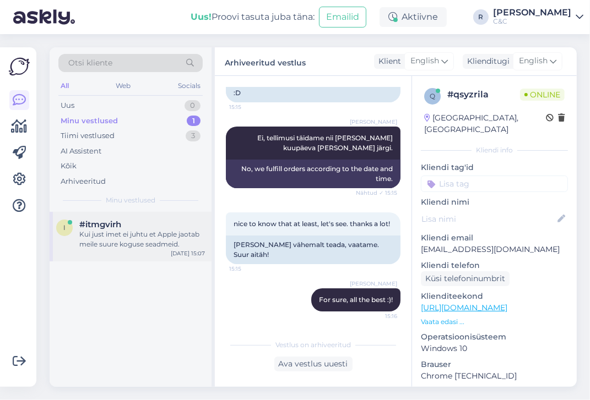
click at [178, 231] on div "Kui just imet ei juhtu et Apple jaotab meile suure koguse seadmeid." at bounding box center [142, 240] width 126 height 20
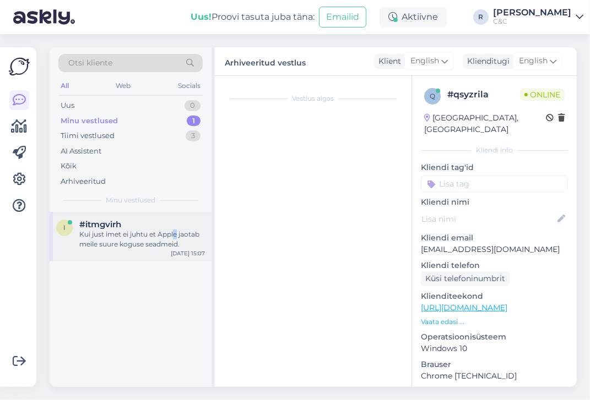
scroll to position [153, 0]
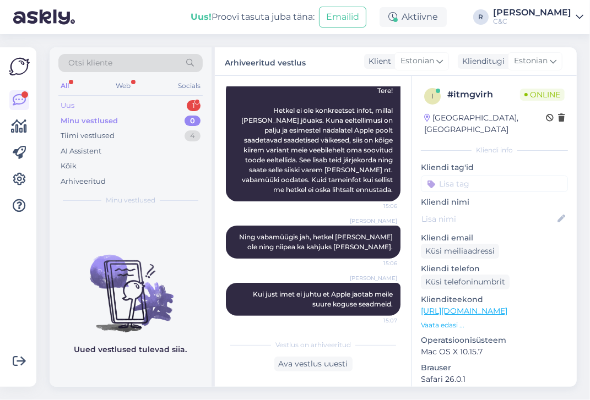
click at [152, 100] on div "Uus 1" at bounding box center [130, 105] width 144 height 15
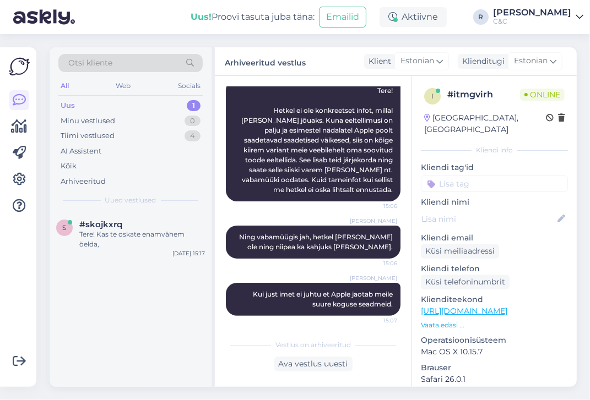
click at [115, 266] on div "s #skojkxrq Tere! Kas te oskate enamvähem öelda, [DATE] 15:17" at bounding box center [131, 299] width 162 height 175
click at [119, 244] on div "Tere! Kas te oskate enamvähem öelda," at bounding box center [142, 240] width 126 height 20
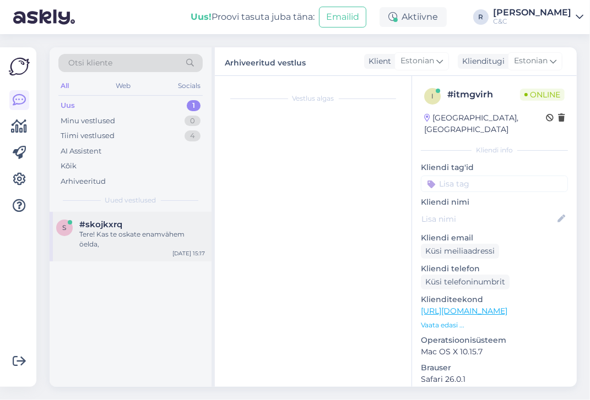
scroll to position [0, 0]
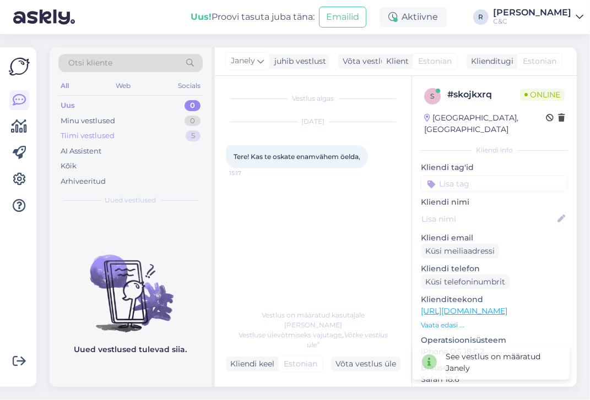
click at [170, 130] on div "Tiimi vestlused 5" at bounding box center [130, 135] width 144 height 15
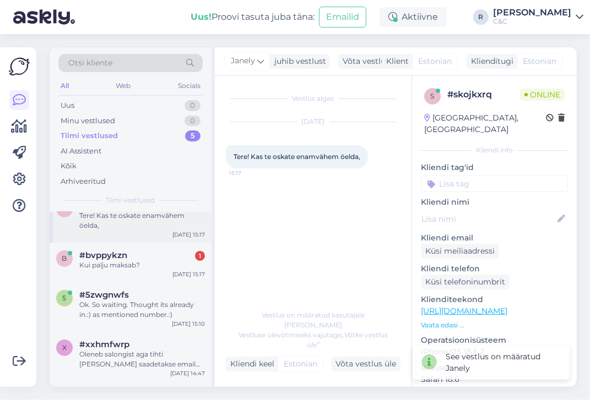
scroll to position [62, 0]
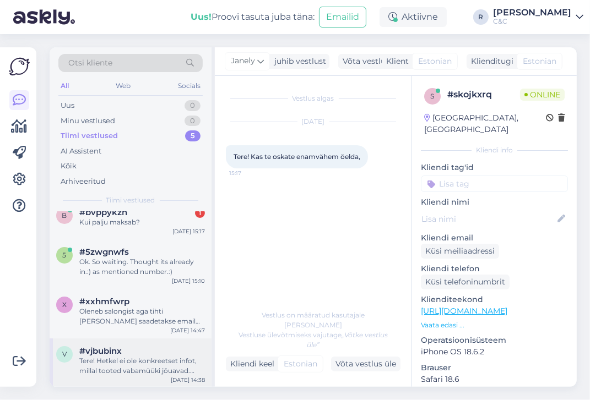
click at [122, 356] on div "Tere! Hetkel ei ole konkreetset infot, millal tooted vabamüüki jõuavad. Kuna ee…" at bounding box center [142, 366] width 126 height 20
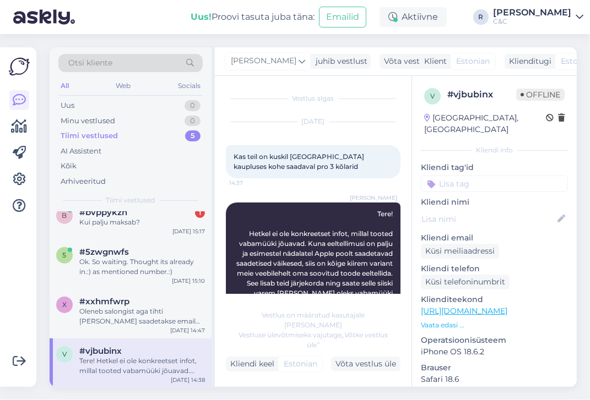
scroll to position [23, 0]
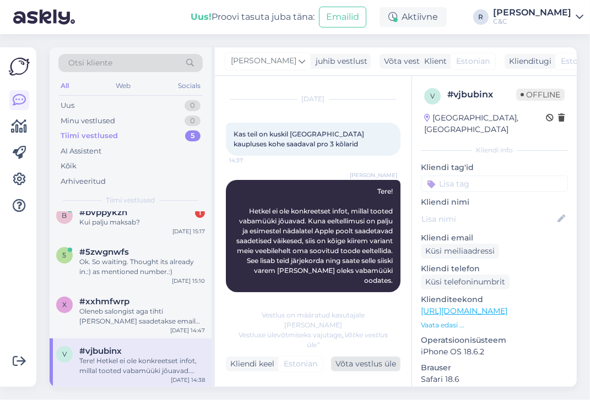
click at [383, 358] on div "Võta vestlus üle" at bounding box center [365, 364] width 69 height 15
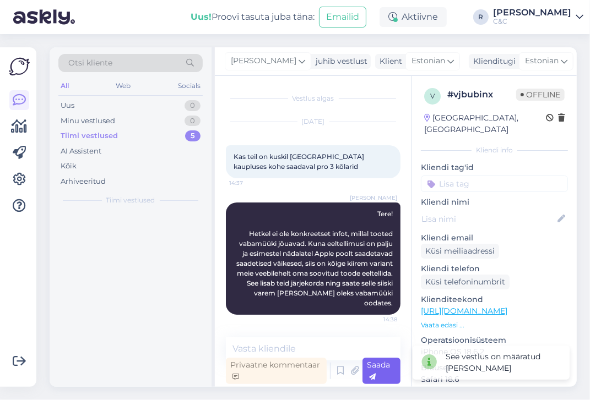
scroll to position [0, 0]
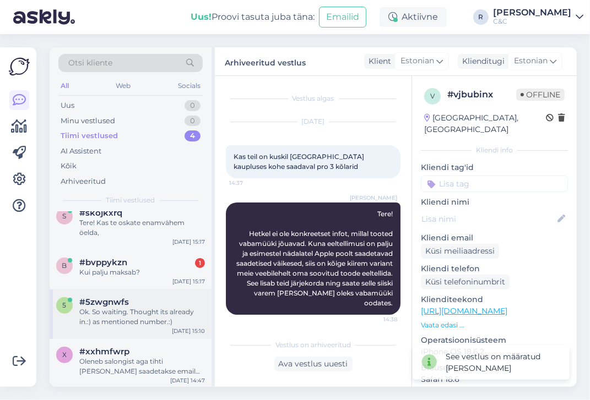
scroll to position [13, 0]
click at [121, 356] on div "Oleneb salongist aga tihti [PERSON_NAME] saadetakse email või SMS, mõned salong…" at bounding box center [142, 366] width 126 height 20
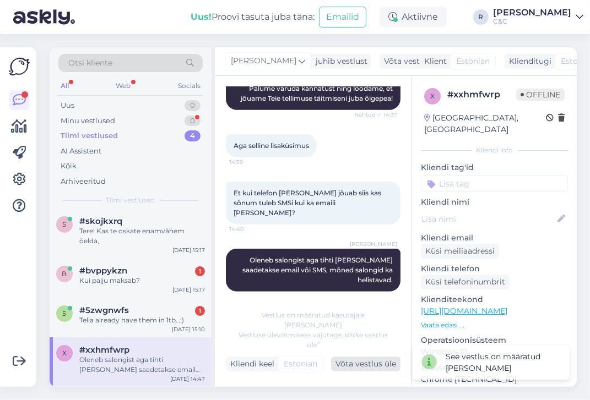
scroll to position [2, 0]
click at [364, 363] on div "Võta vestlus üle" at bounding box center [365, 364] width 69 height 15
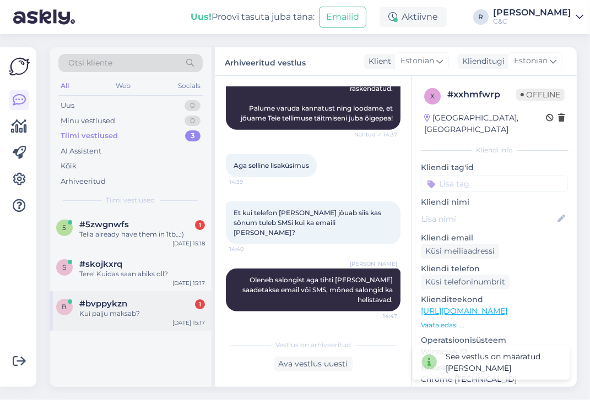
click at [139, 317] on div "Kui palju maksab?" at bounding box center [142, 314] width 126 height 10
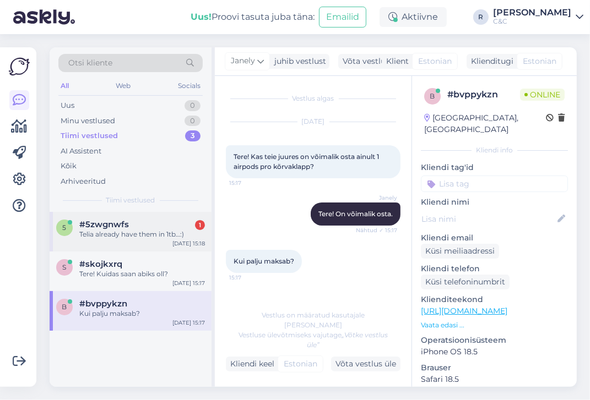
click at [150, 238] on div "Telia already have them in 1tb…:)" at bounding box center [142, 235] width 126 height 10
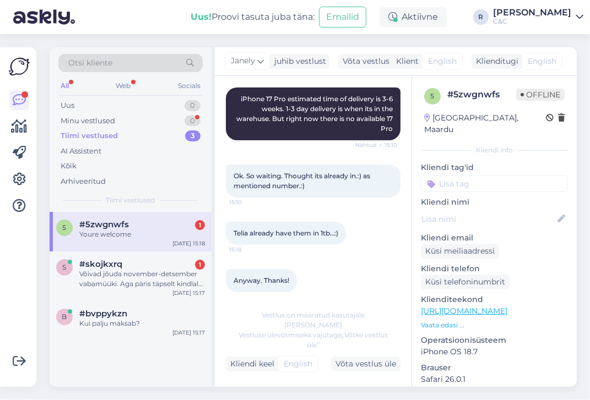
scroll to position [297, 0]
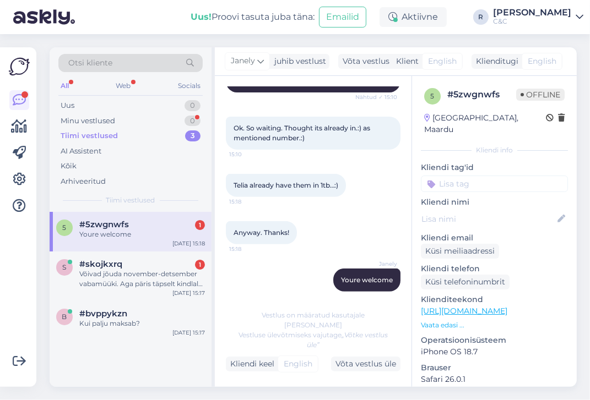
click at [336, 154] on div "Ok. So waiting. Thought its already in.:) as mentioned number.:) 15:10" at bounding box center [313, 133] width 175 height 57
click at [143, 119] on div "Minu vestlused 0" at bounding box center [130, 120] width 144 height 15
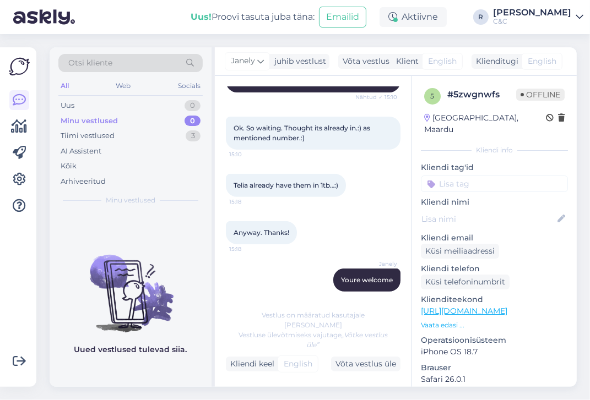
scroll to position [344, 0]
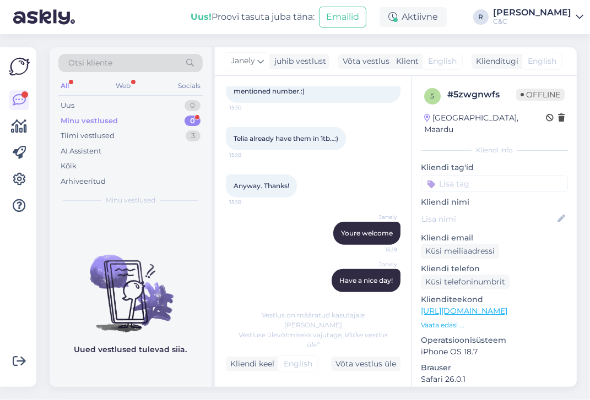
click at [301, 119] on div "Telia already have them in 1tb…:) 15:18" at bounding box center [313, 138] width 175 height 47
click at [133, 118] on div "Minu vestlused 0" at bounding box center [130, 120] width 144 height 15
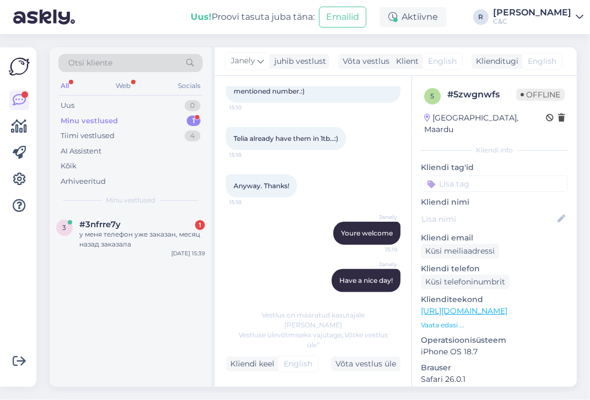
scroll to position [266, 0]
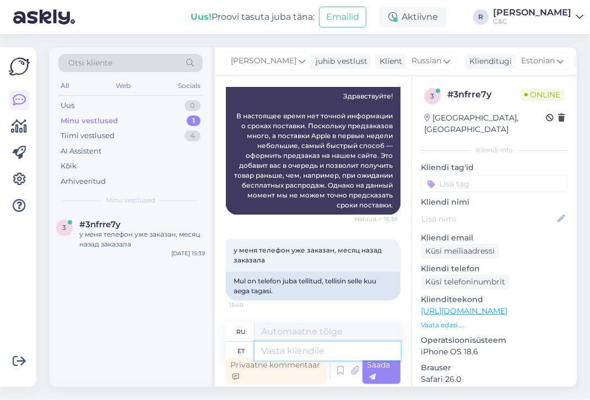
click at [319, 350] on textarea at bounding box center [327, 351] width 146 height 19
type textarea "Siis pe"
type textarea "Затем"
type textarea "Siis peab o"
type textarea "Тогда ты должен"
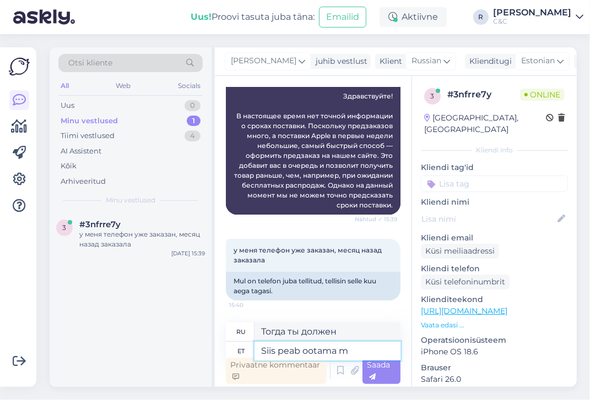
type textarea "Siis peab ootama me"
type textarea "Тогда вам придется подождать."
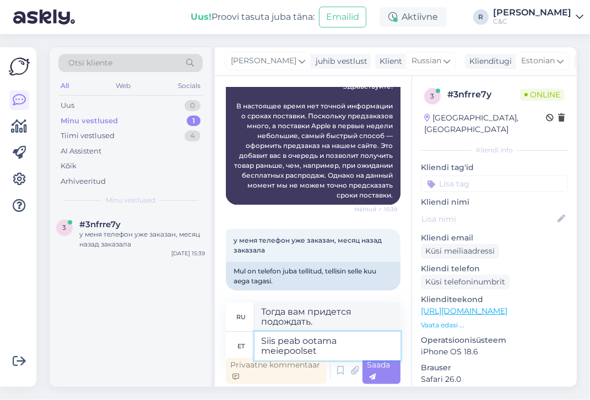
type textarea "Siis peab ootama meiepoolset k"
type textarea "Тогда вам придется ждать нашего ответа."
type textarea "Siis peab ootama meiepoolset kinnitust. He"
type textarea "Затем вам придется ждать нашего подтверждения."
type textarea "Siis peab ootama meiepoolset kinnitust. Hetkel"
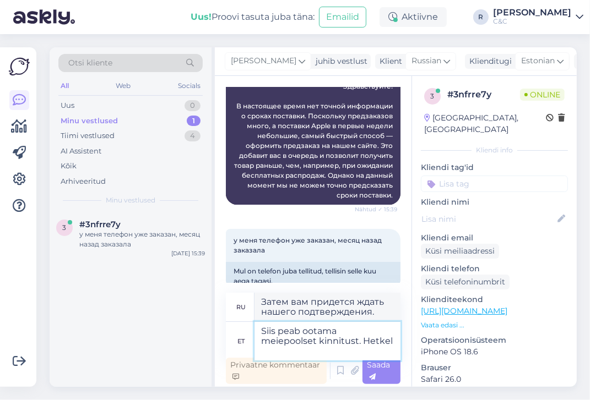
type textarea "Тогда вам придётся ждать нашего подтверждения. В настоящее время"
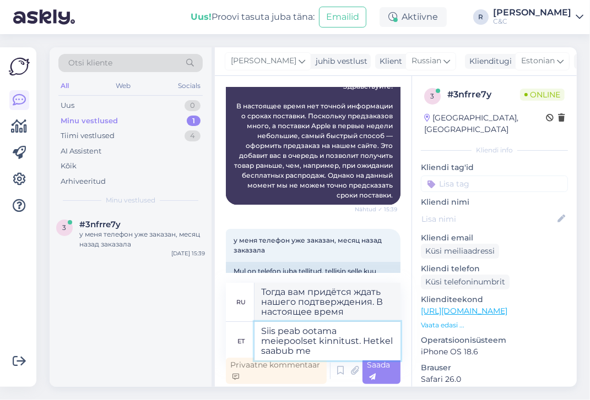
type textarea "Siis peab ootama meiepoolset kinnitust. Hetkel saabub mei"
type textarea "Тогда вам придётся ждать нашего подтверждения. В настоящее время прибывает"
type textarea "Siis peab ootama meiepoolset kinnitust. Hetkel saabub meiel"
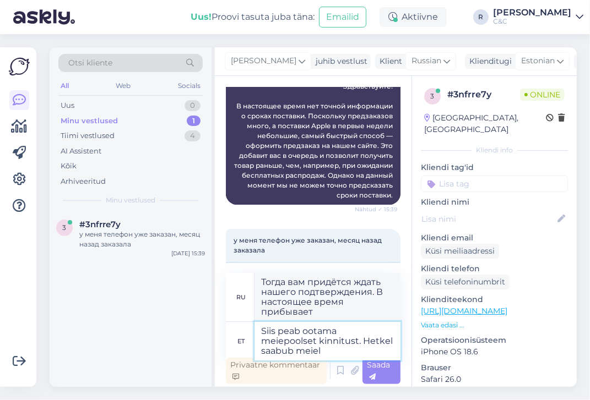
type textarea "Тогда вам придётся ждать нашего подтверждения. В настоящее время мы принимаем"
type textarea "Siis peab ootama meiepoolset kinnitust. [PERSON_NAME]"
type textarea "Тогда вам придётся ждать нашего подтверждения. В настоящее время"
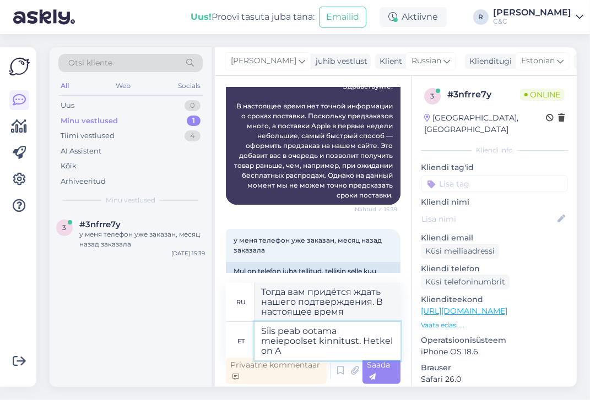
type textarea "Siis peab ootama meiepoolset kinnitust. Hetkel on Ap"
type textarea "Тогда вам придётся ждать нашего подтверждения. В настоящее время оно..."
type textarea "Siis peab ootama meiepoolset kinnitust. Hetkel on Applel suur"
type textarea "Тогда вам придётся ждать нашего подтверждения. В настоящее время Apple..."
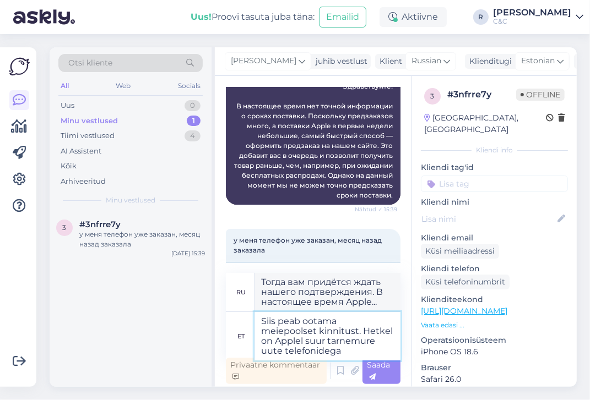
type textarea "Siis peab ootama meiepoolset kinnitust. Hetkel on Applel suur tarnemure uute te…"
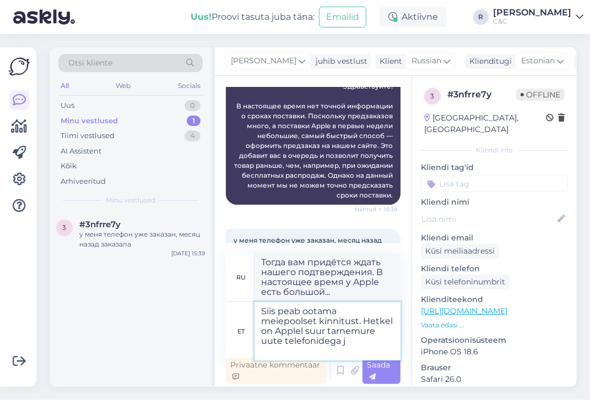
type textarea "Тогда вам придётся ждать нашего подтверждения. У Apple сейчас серьёзные проблем…"
type textarea "Siis peab ootama meiepoolset kinnitust. Hetkel on Applel suur tarnemure uute te…"
type textarea "Тогда вам придётся ждать нашего подтверждения. У Apple сейчас серьёзные проблем…"
type textarea "Siis peab ootama meiepoolset kinnitust. Hetkel on Applel suur tarnemure uute te…"
type textarea "Тогда вам придётся ждать нашего подтверждения. У Apple сейчас серьёзные проблем…"
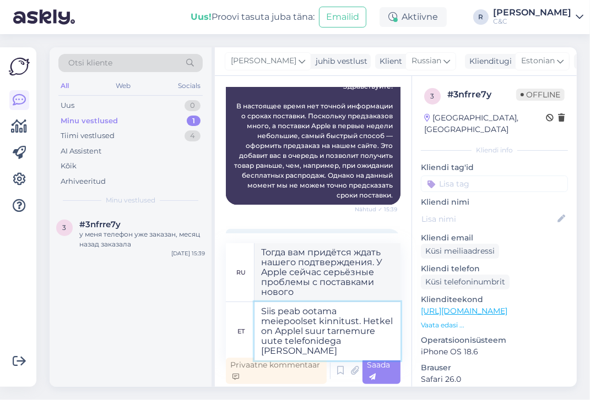
type textarea "Siis peab ootama meiepoolset kinnitust. Hetkel on Applel suur tarnemure uute te…"
type textarea "Тогда вам придётся ждать нашего подтверждения. В настоящее время у Apple серьёз…"
type textarea "Siis peab ootama meiepoolset kinnitust. Hetkel on Applel suur tarnemure uute te…"
type textarea "Тогда вам придётся ждать нашего подтверждения. У Apple сейчас серьёзные проблем…"
type textarea "Siis peab ootama meiepoolset kinnitust. Hetkel on Applel suur tarnemure uute te…"
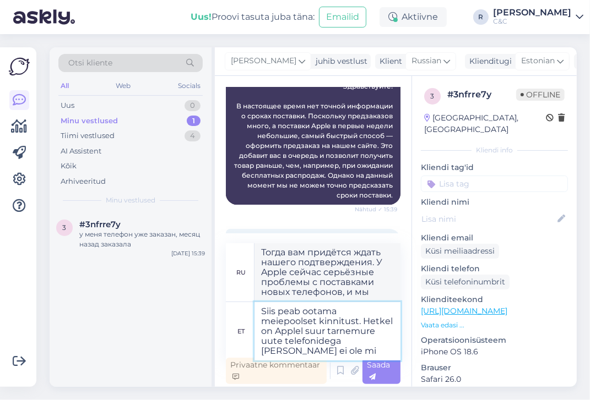
type textarea "Тогда вам придётся ждать нашего подтверждения. У Apple сейчас серьёзные проблем…"
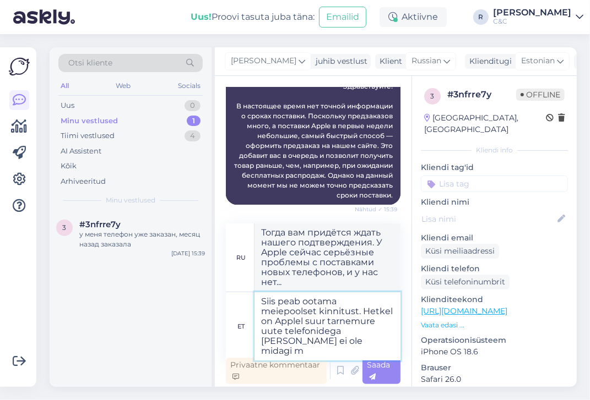
type textarea "Siis peab ootama meiepoolset kinnitust. Hetkel on Applel suur tarnemure uute te…"
type textarea "Тогда вам придётся ждать нашего подтверждения. У Apple сейчас серьёзные проблем…"
type textarea "Siis peab ootama meiepoolset kinnitust. Hetkel on Applel suur tarnemure uute te…"
type textarea "Тогда вам придётся ждать нашего подтверждения. Сейчас у Apple серьёзные проблем…"
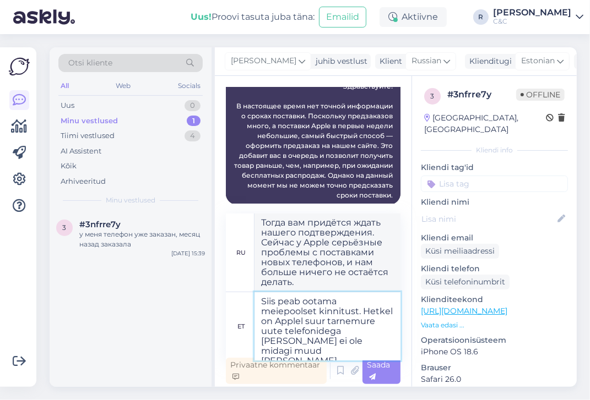
type textarea "Siis peab ootama meiepoolset kinnitust. Hetkel on Applel suur tarnemure uute te…"
type textarea "Тогда вам придётся ждать нашего подтверждения. Сейчас у Apple серьёзные проблем…"
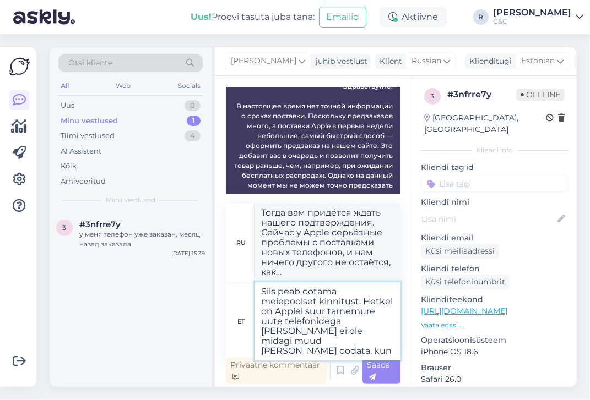
type textarea "Siis peab ootama meiepoolset kinnitust. Hetkel on Applel suur tarnemure uute te…"
type textarea "Тогда вам придётся ждать нашего подтверждения. Сейчас у Apple серьёзные проблем…"
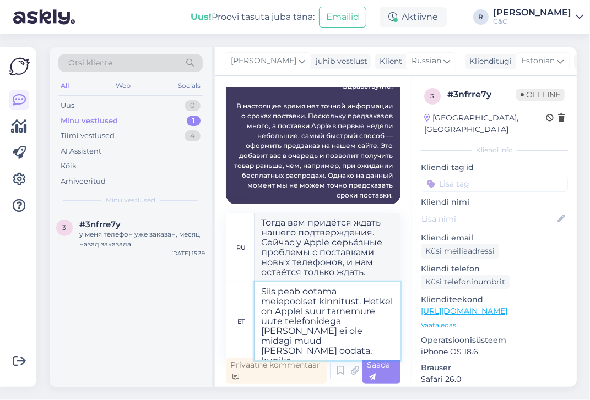
type textarea "Siis peab ootama meiepoolset kinnitust. Hetkel on Applel suur tarnemure uute te…"
type textarea "Тогда вам придётся ждать нашего подтверждения. У Apple сейчас серьёзные проблем…"
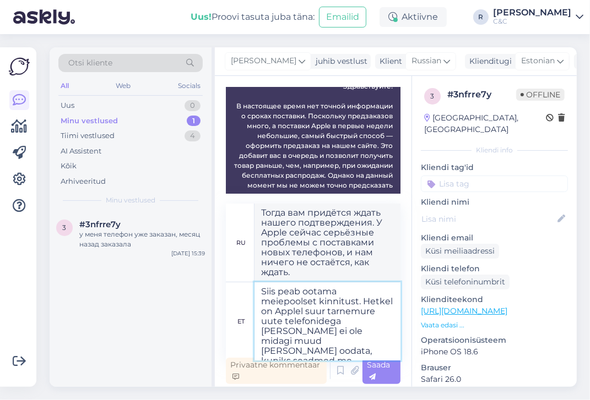
type textarea "Siis peab ootama meiepoolset kinnitust. Hetkel on Applel suur tarnemure uute te…"
type textarea "Тогда вам придётся ждать нашего подтверждения. У Apple сейчас серьёзные проблем…"
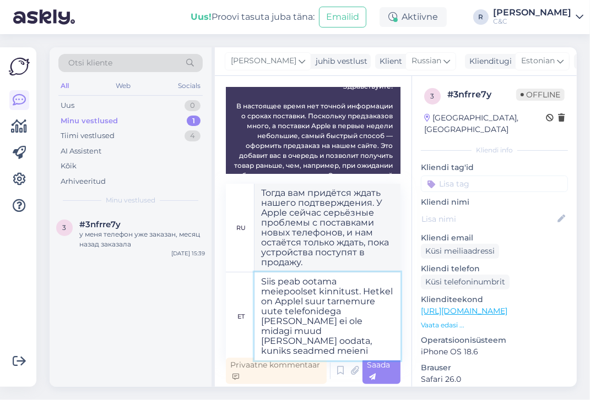
type textarea "Siis peab ootama meiepoolset kinnitust. Hetkel on Applel suur tarnemure uute te…"
type textarea "Тогда вам придётся ждать нашего подтверждения. У Apple сейчас серьёзный дефицит…"
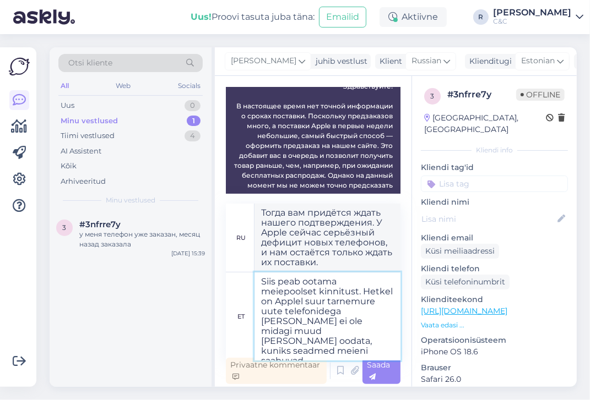
type textarea "Siis peab ootama meiepoolset kinnitust. Hetkel on Applel suur tarnemure uute te…"
type textarea "Тогда [PERSON_NAME] придётся ждать подтверждения от нас. У Apple сейчас серьёзн…"
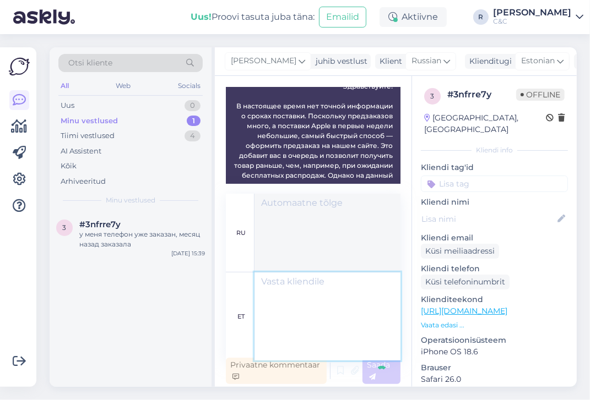
scroll to position [412, 0]
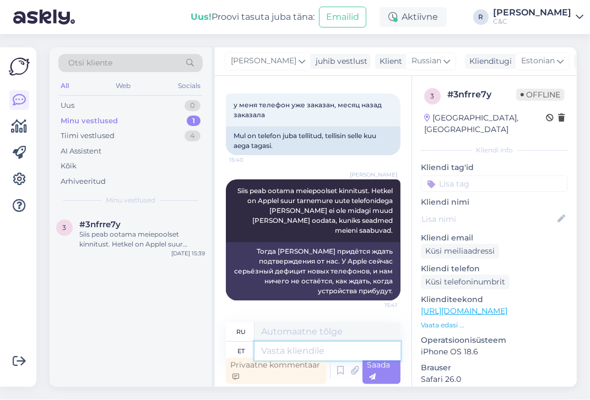
click at [416, 346] on div "Vestlus algas [DATE] Здравствуйте! Когда придут новые айфоны 17 про макс? 15:39…" at bounding box center [396, 231] width 362 height 311
click at [163, 108] on div "Uus 1" at bounding box center [130, 105] width 144 height 15
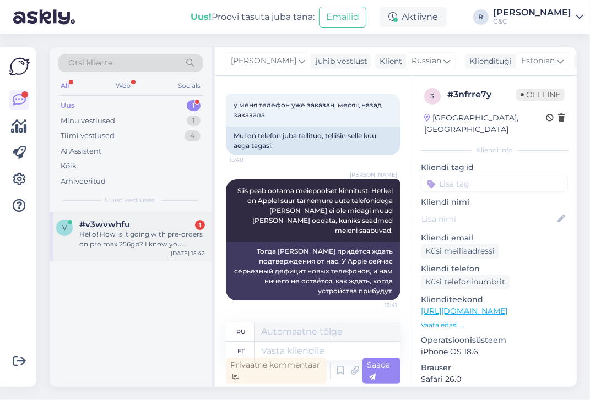
click at [141, 220] on div "#v3wvwhfu 1" at bounding box center [142, 225] width 126 height 10
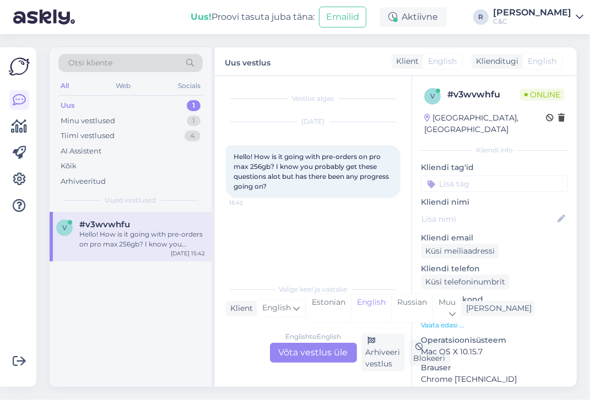
scroll to position [0, 0]
click at [324, 350] on div "English to English Võta vestlus üle" at bounding box center [313, 353] width 87 height 20
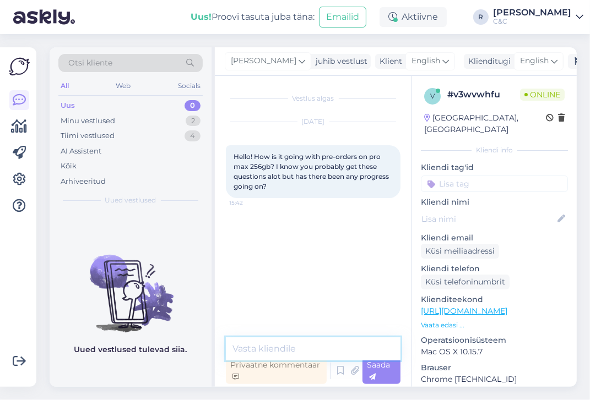
click at [301, 353] on textarea at bounding box center [313, 348] width 175 height 23
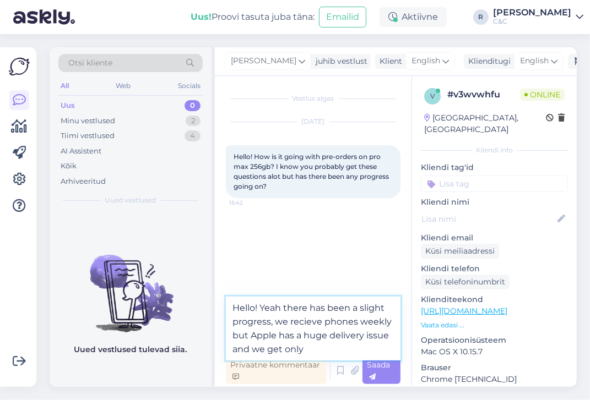
click at [366, 337] on textarea "Hello! Yeah there has been a slight progress, we recieve phones weekly but Appl…" at bounding box center [313, 329] width 175 height 64
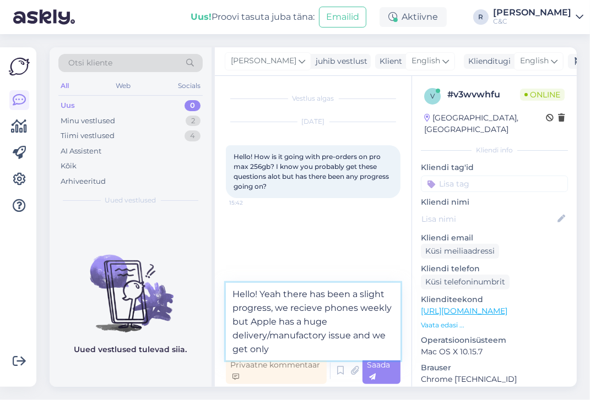
click at [317, 352] on textarea "Hello! Yeah there has been a slight progress, we recieve phones weekly but Appl…" at bounding box center [313, 322] width 175 height 78
type textarea "Hello! Yeah there has been a slight progress, we recieve phones weekly but Appl…"
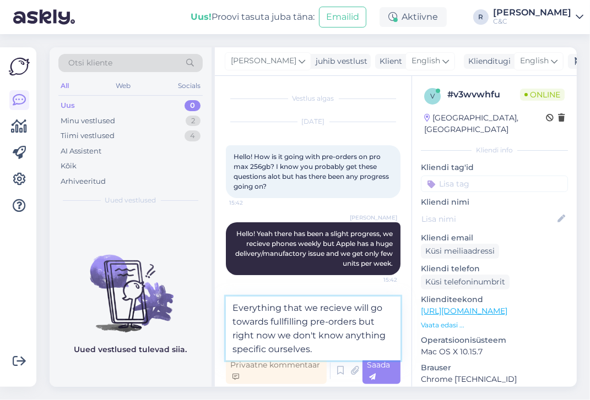
type textarea "Everything that we recieve will go towards fullfilling pre-orders but right now…"
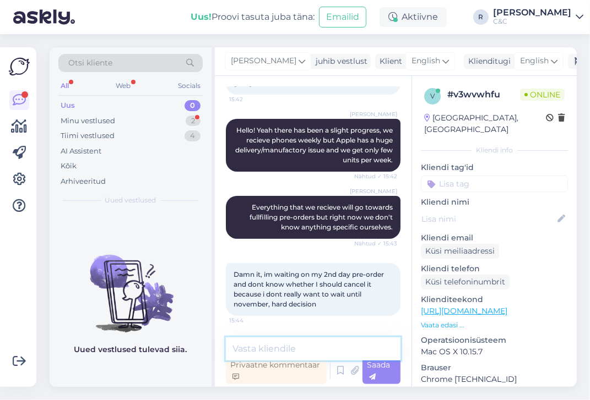
scroll to position [151, 0]
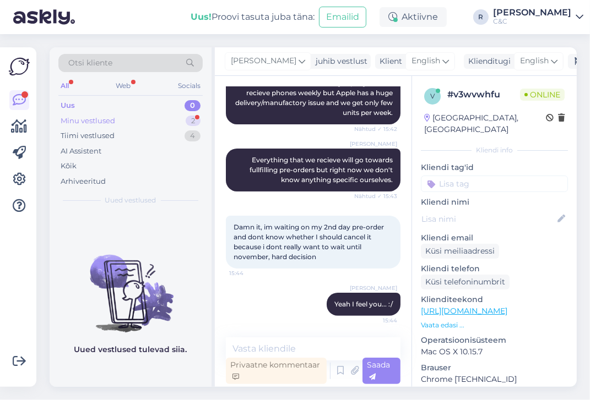
click at [169, 122] on div "Minu vestlused 2" at bounding box center [130, 120] width 144 height 15
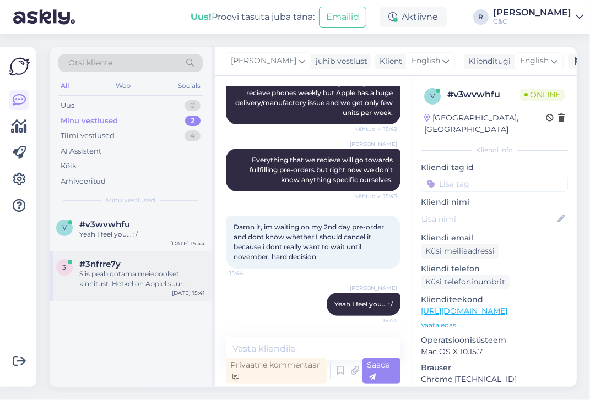
click at [128, 267] on div "#3nfrre7y" at bounding box center [142, 264] width 126 height 10
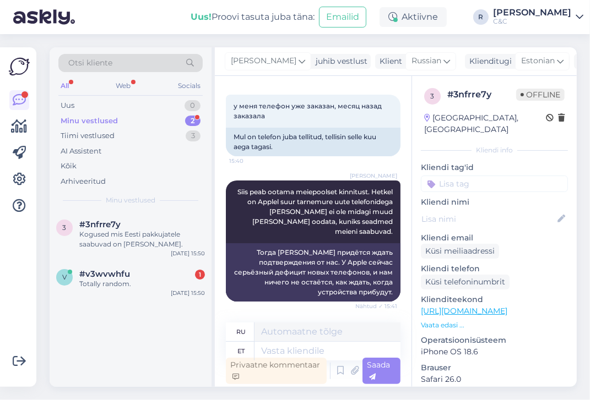
scroll to position [709, 0]
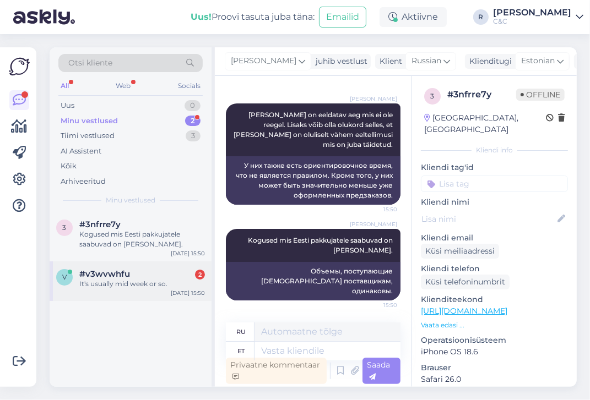
click at [156, 270] on div "#v3wvwhfu 2" at bounding box center [142, 274] width 126 height 10
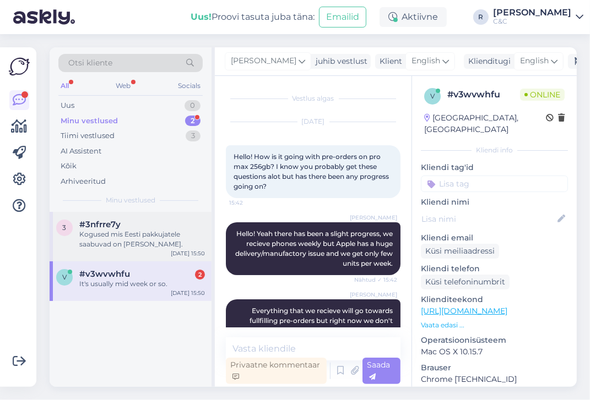
scroll to position [688, 0]
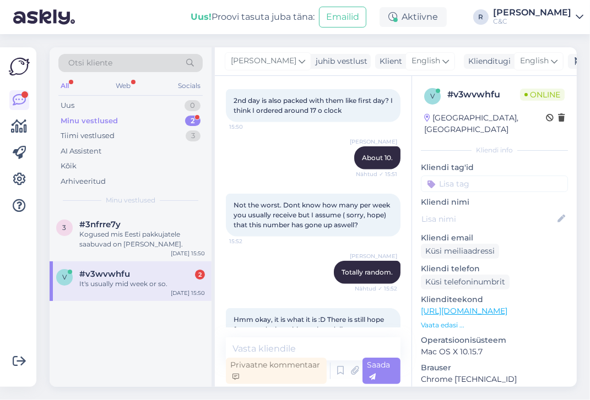
click at [189, 124] on div "2" at bounding box center [192, 121] width 15 height 11
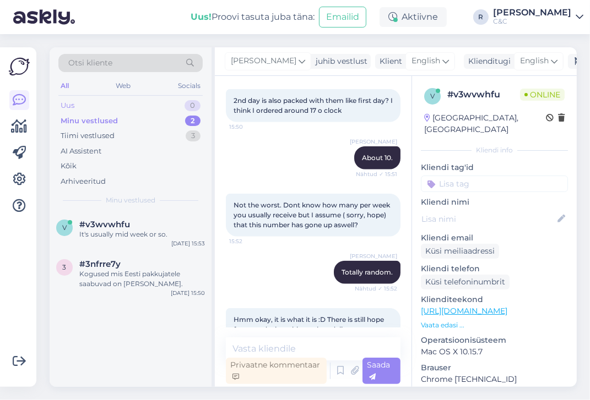
click at [180, 110] on div "Uus 0" at bounding box center [130, 105] width 144 height 15
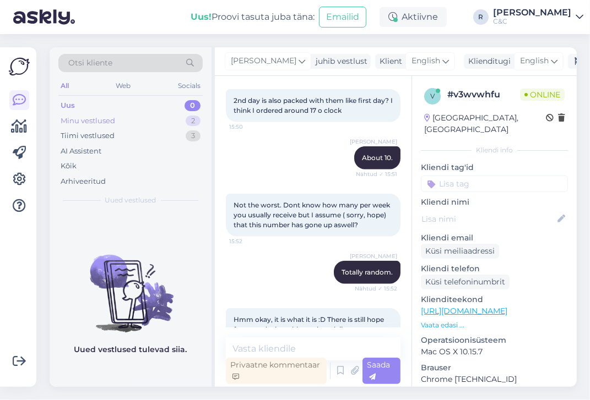
click at [176, 123] on div "Minu vestlused 2" at bounding box center [130, 120] width 144 height 15
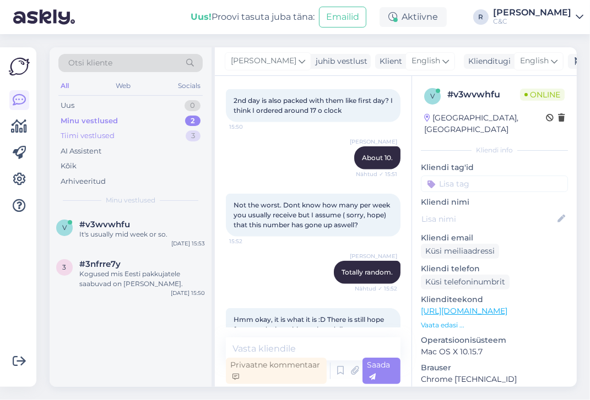
click at [175, 133] on div "Tiimi vestlused 3" at bounding box center [130, 135] width 144 height 15
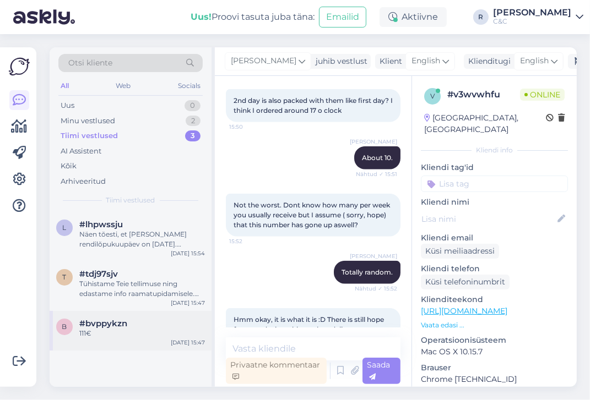
click at [123, 332] on div "111€" at bounding box center [142, 334] width 126 height 10
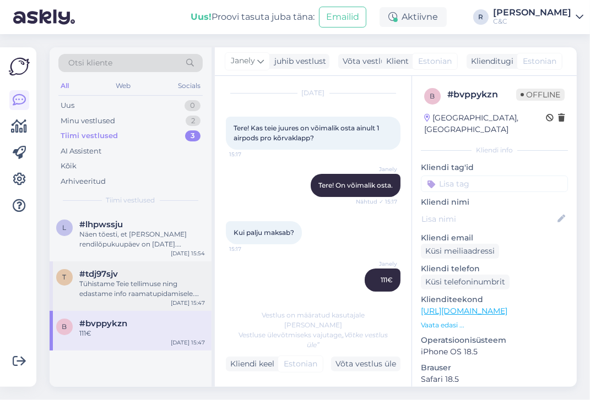
click at [177, 288] on div "Tühistame Teie tellimuse ning edastame info raamatupidamisele. Tagasikanne tule…" at bounding box center [142, 289] width 126 height 20
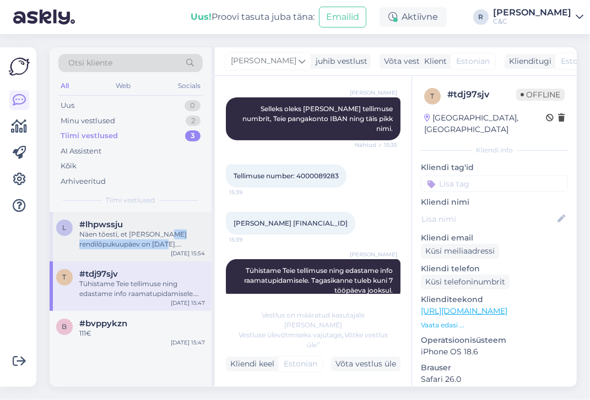
click at [167, 238] on div "Näen tõesti, et [PERSON_NAME] rendilõpukuupäev on [DATE]. [PERSON_NAME] igasse …" at bounding box center [142, 240] width 126 height 20
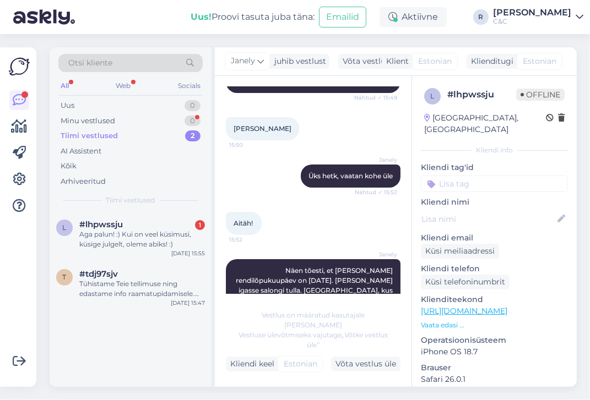
scroll to position [401, 0]
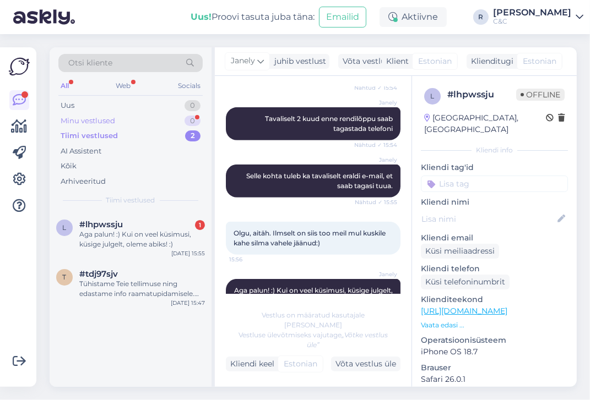
click at [158, 122] on div "Minu vestlused 0" at bounding box center [130, 120] width 144 height 15
